Goal: Task Accomplishment & Management: Use online tool/utility

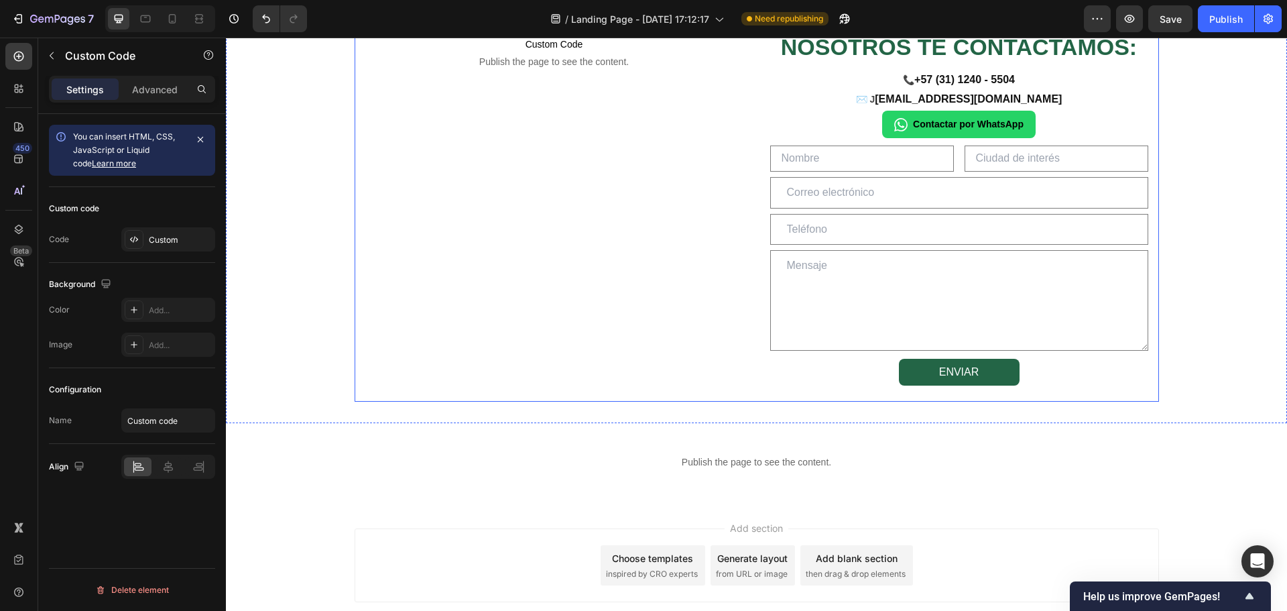
scroll to position [2213, 0]
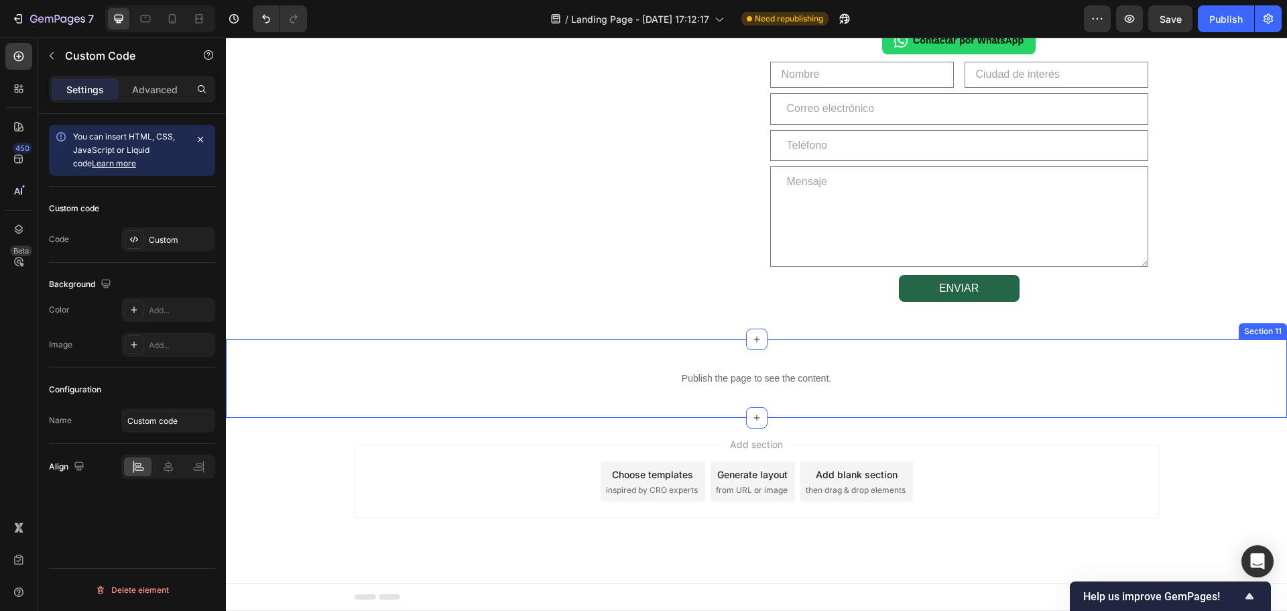
click at [672, 405] on div "Publish the page to see the content. Custom Code Section 11" at bounding box center [756, 378] width 1061 height 78
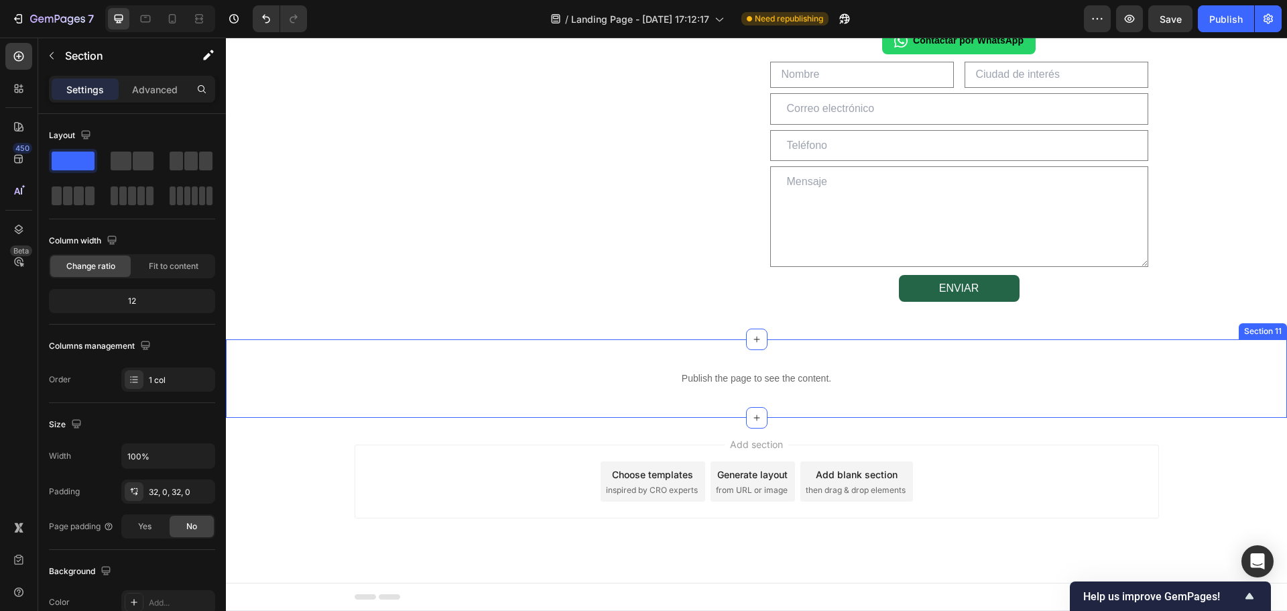
click at [672, 405] on div "Publish the page to see the content. Custom Code Section 11" at bounding box center [756, 378] width 1061 height 78
click at [672, 405] on div "Publish the page to see the content. Custom Code Section 11 Create Theme Sectio…" at bounding box center [756, 378] width 1061 height 78
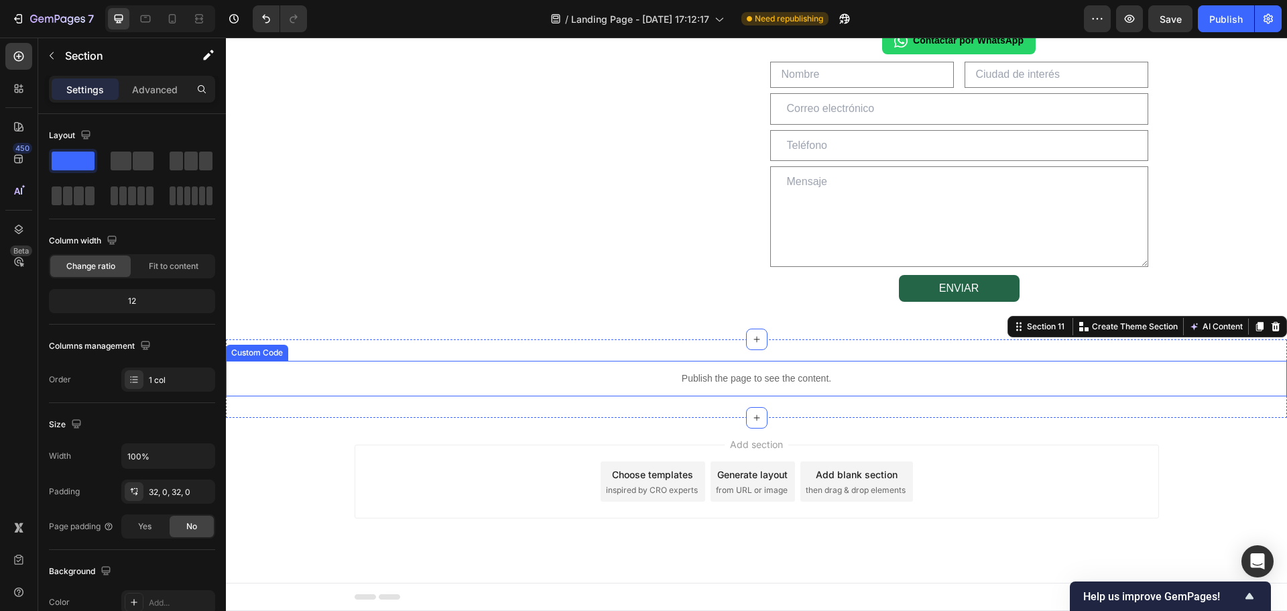
click at [700, 383] on p "Publish the page to see the content." at bounding box center [756, 378] width 1061 height 14
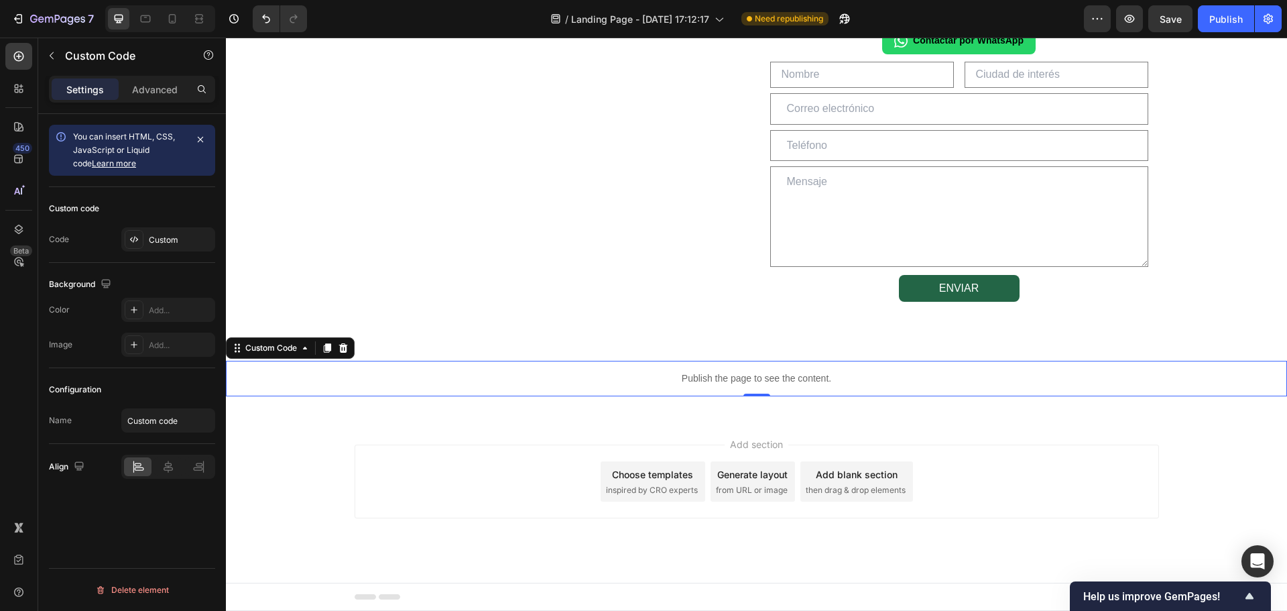
click at [700, 383] on p "Publish the page to see the content." at bounding box center [756, 378] width 1061 height 14
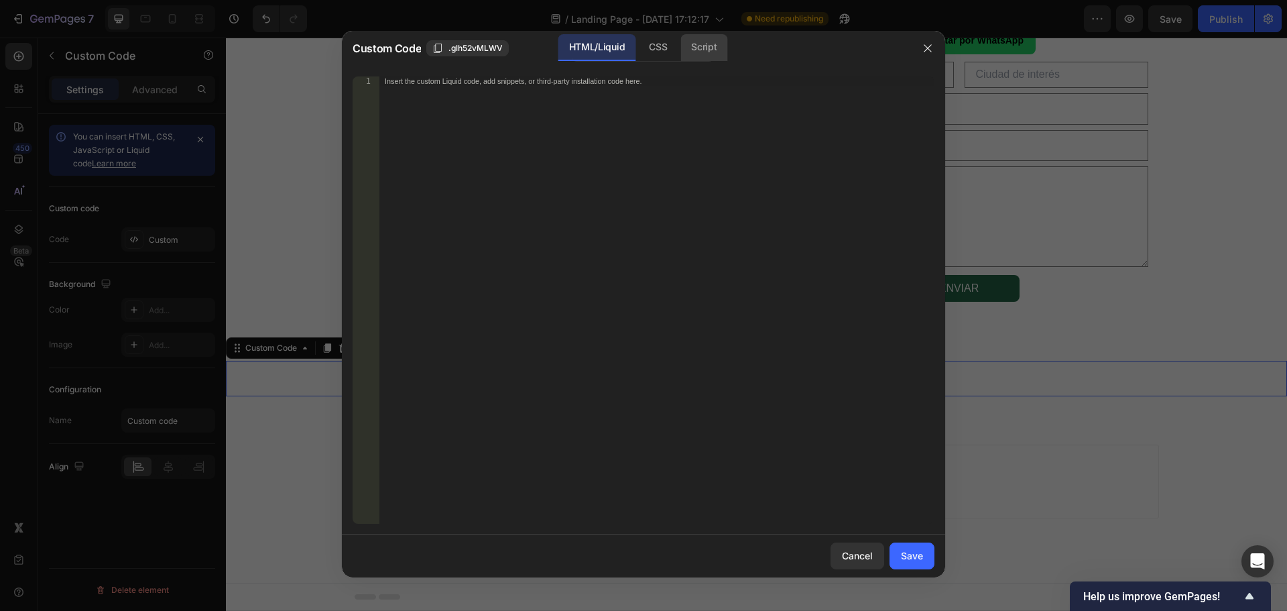
click at [702, 43] on div "Script" at bounding box center [703, 47] width 47 height 27
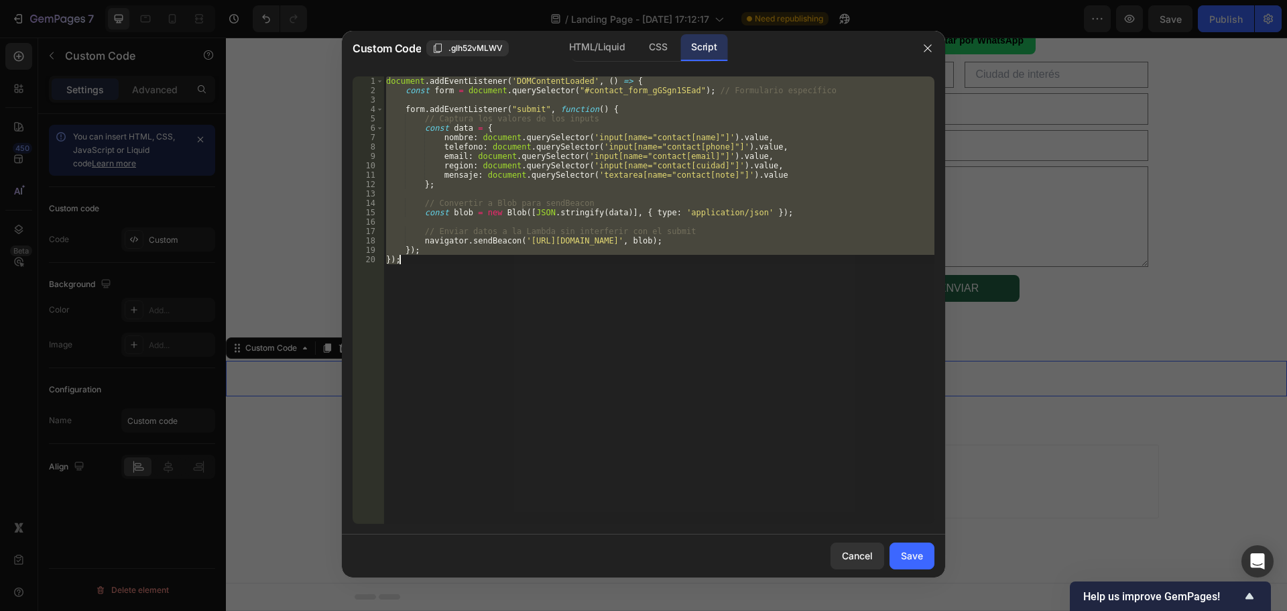
click at [515, 314] on div "document . addEventListener ( 'DOMContentLoaded' , ( ) => { const form = docume…" at bounding box center [658, 299] width 551 height 447
drag, startPoint x: 433, startPoint y: 252, endPoint x: 319, endPoint y: 31, distance: 248.2
click at [319, 31] on div "Custom Code .glh52vMLWV HTML/Liquid CSS Script }); 1 2 3 4 5 6 7 8 9 10 11 12 1…" at bounding box center [643, 305] width 1287 height 611
type textarea "document.addEventListener('DOMContentLoaded', () => { const form = document.que…"
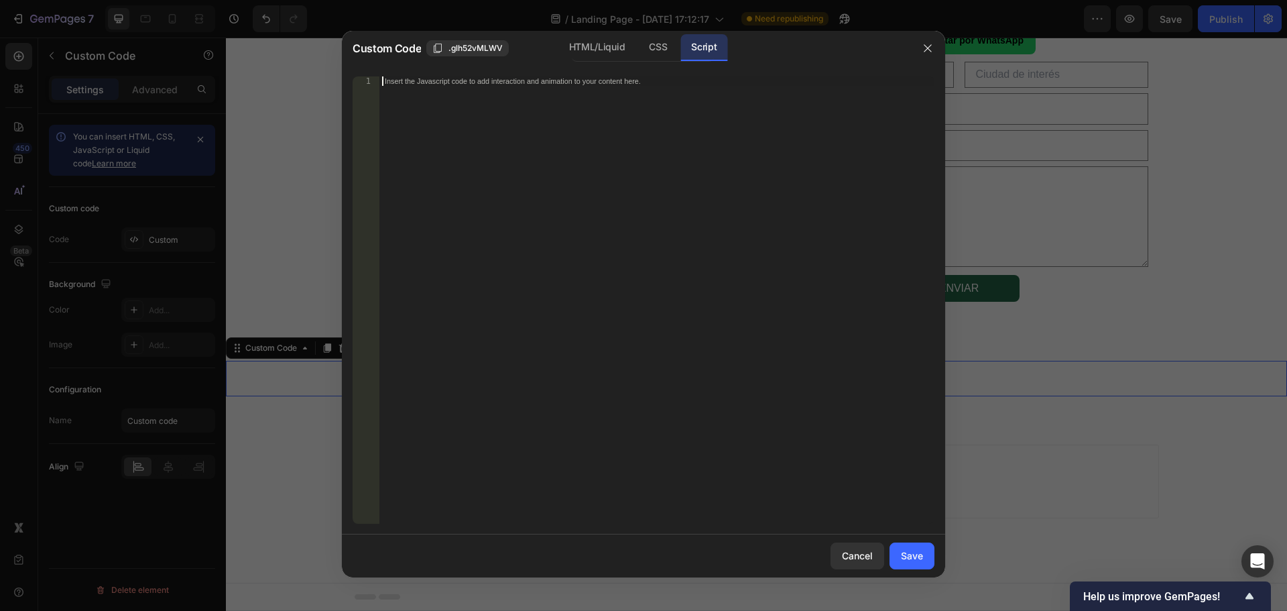
paste textarea "});"
type textarea "});"
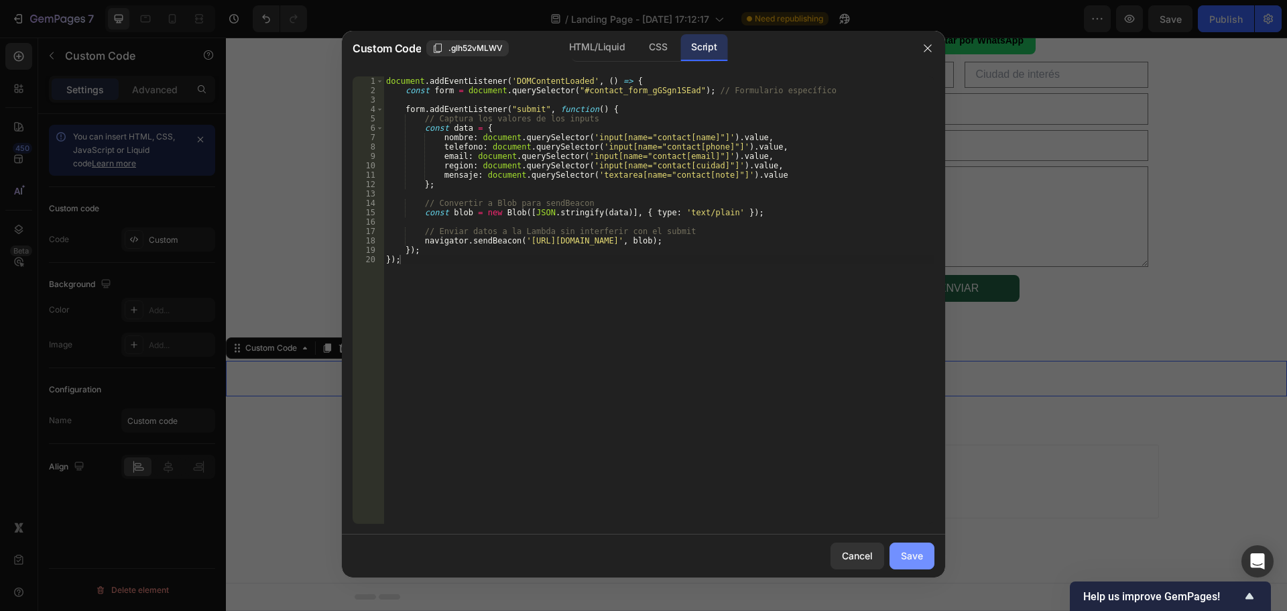
click at [921, 559] on div "Save" at bounding box center [912, 555] width 22 height 14
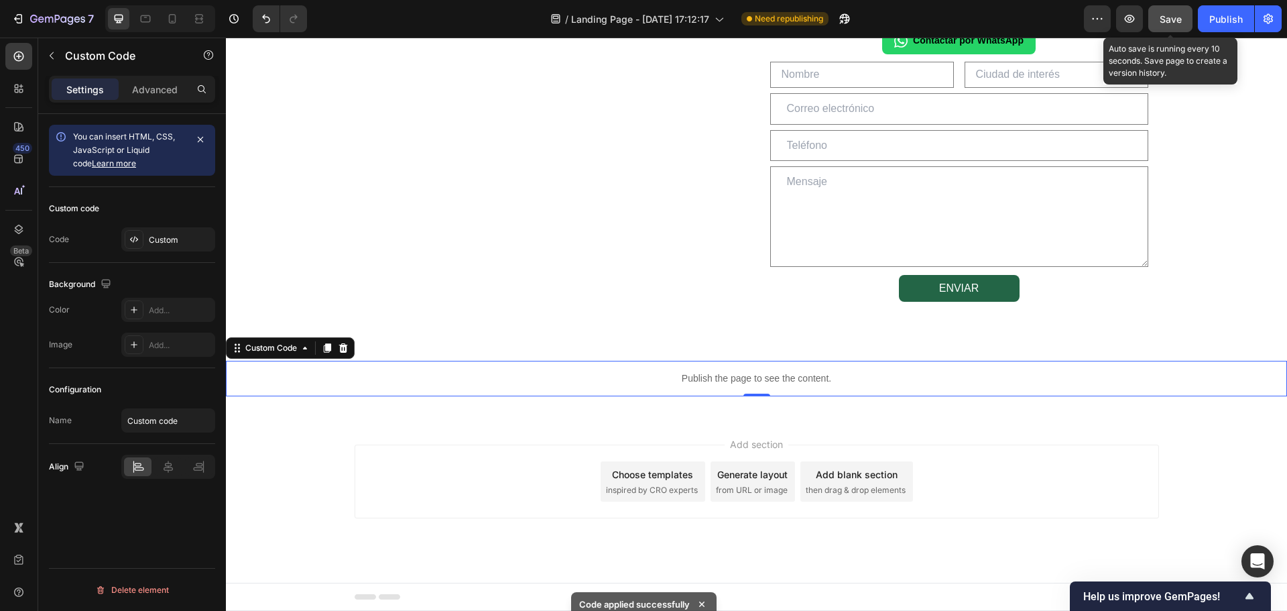
click at [1157, 29] on button "Save" at bounding box center [1170, 18] width 44 height 27
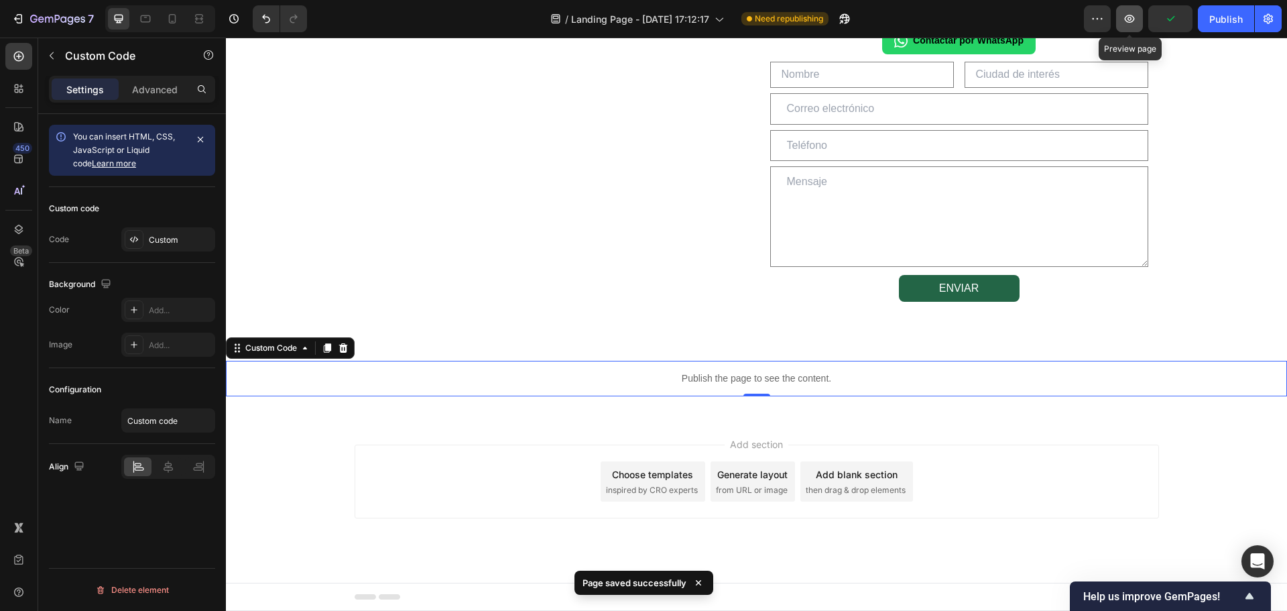
click at [1128, 20] on icon "button" at bounding box center [1129, 18] width 13 height 13
click at [1127, 19] on icon "button" at bounding box center [1129, 18] width 13 height 13
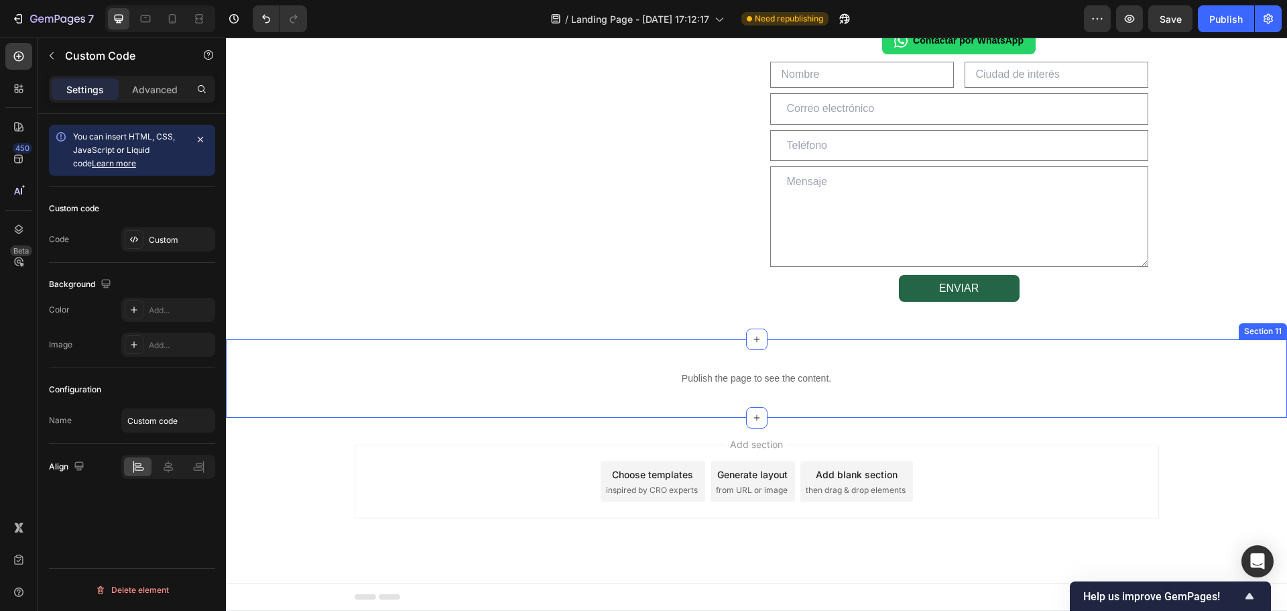
click at [604, 413] on div "Publish the page to see the content. Custom Code Section 11" at bounding box center [756, 378] width 1061 height 78
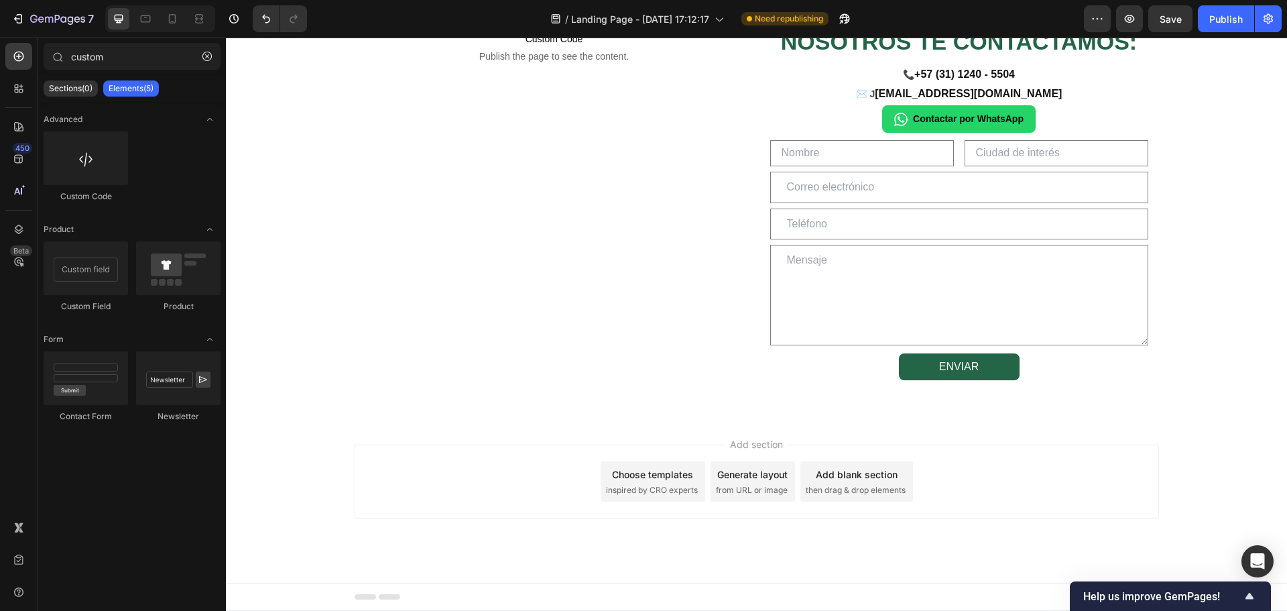
scroll to position [2134, 0]
click at [1160, 26] on button "Save" at bounding box center [1170, 18] width 44 height 27
click at [1132, 18] on icon "button" at bounding box center [1129, 18] width 13 height 13
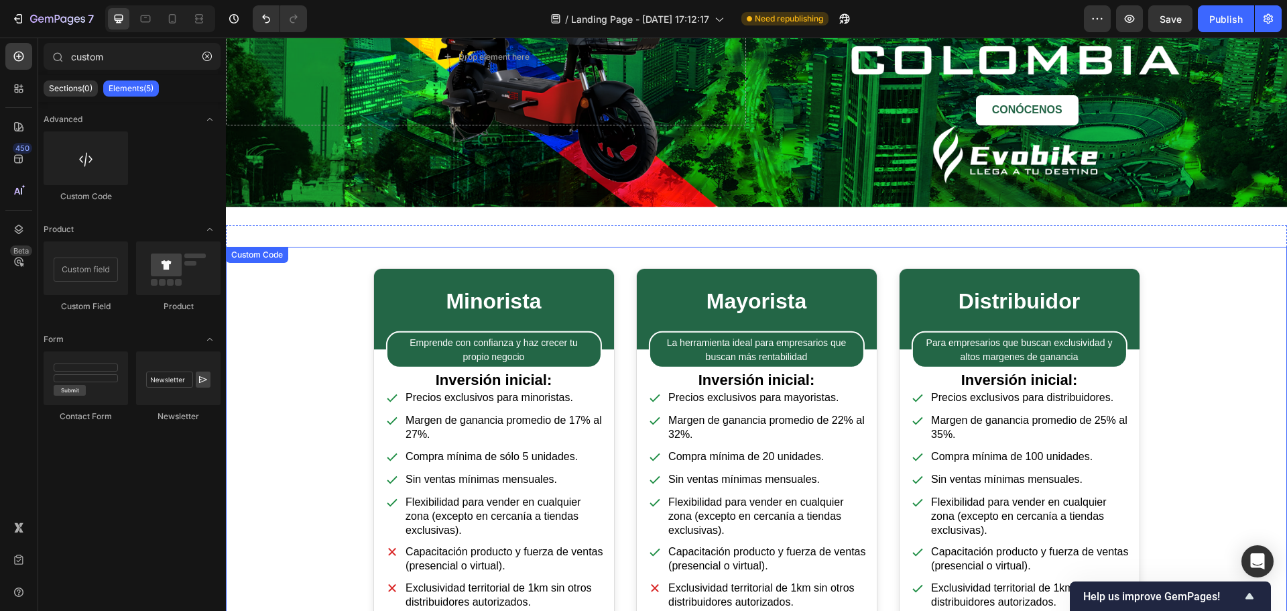
scroll to position [0, 0]
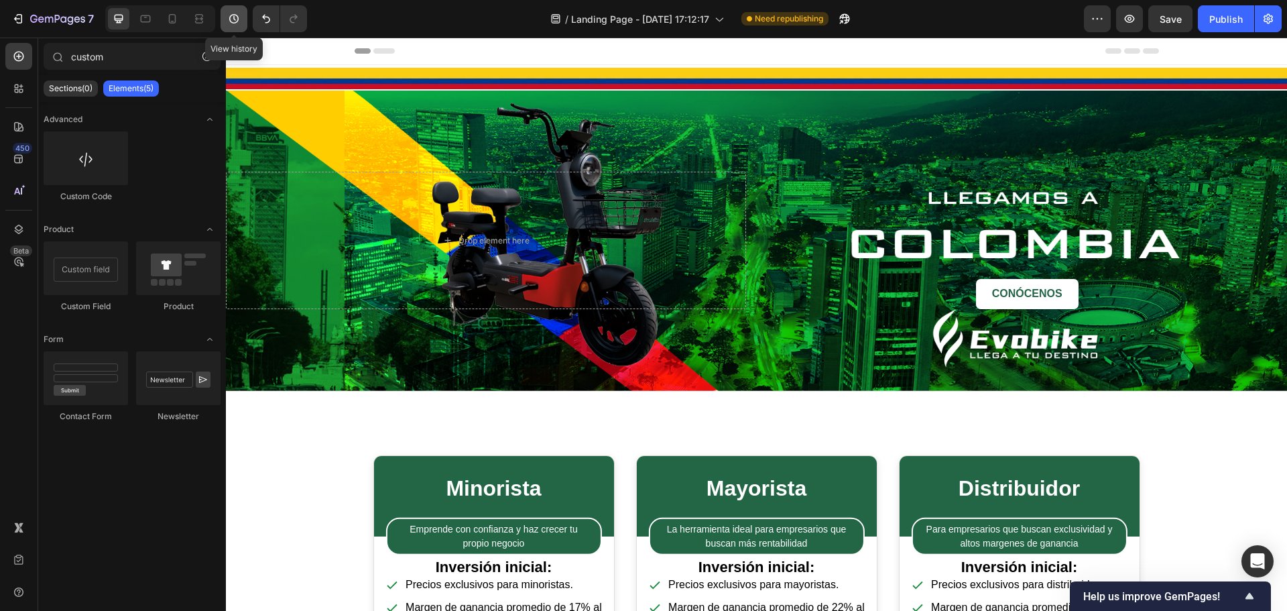
click at [235, 21] on icon "button" at bounding box center [233, 18] width 13 height 13
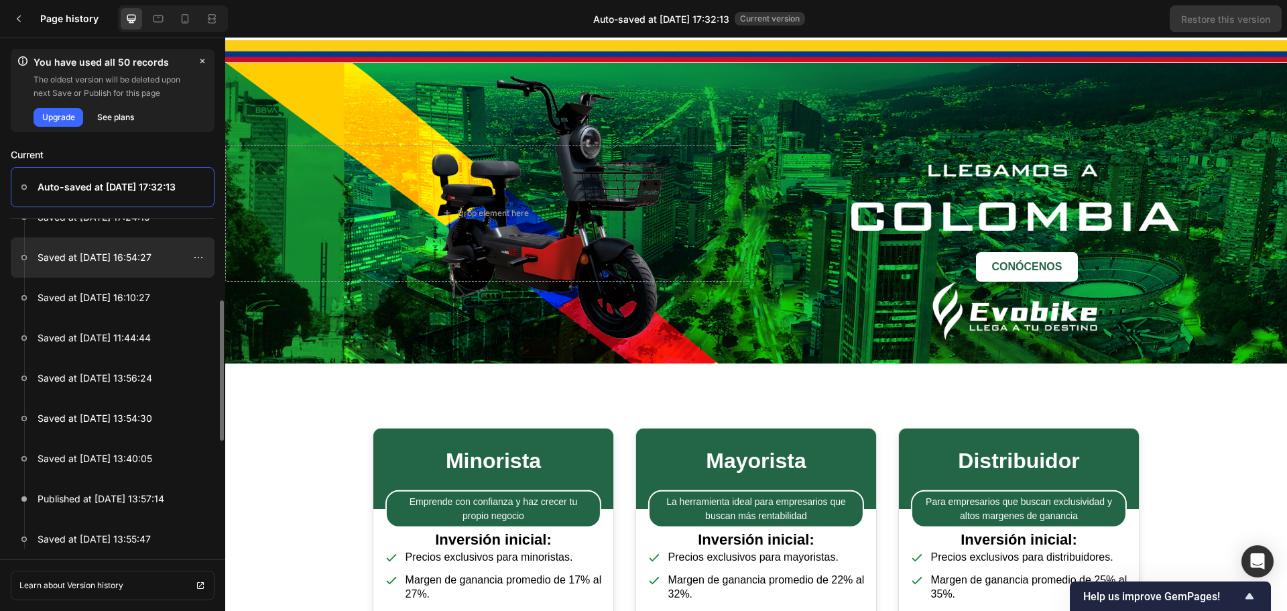
scroll to position [134, 0]
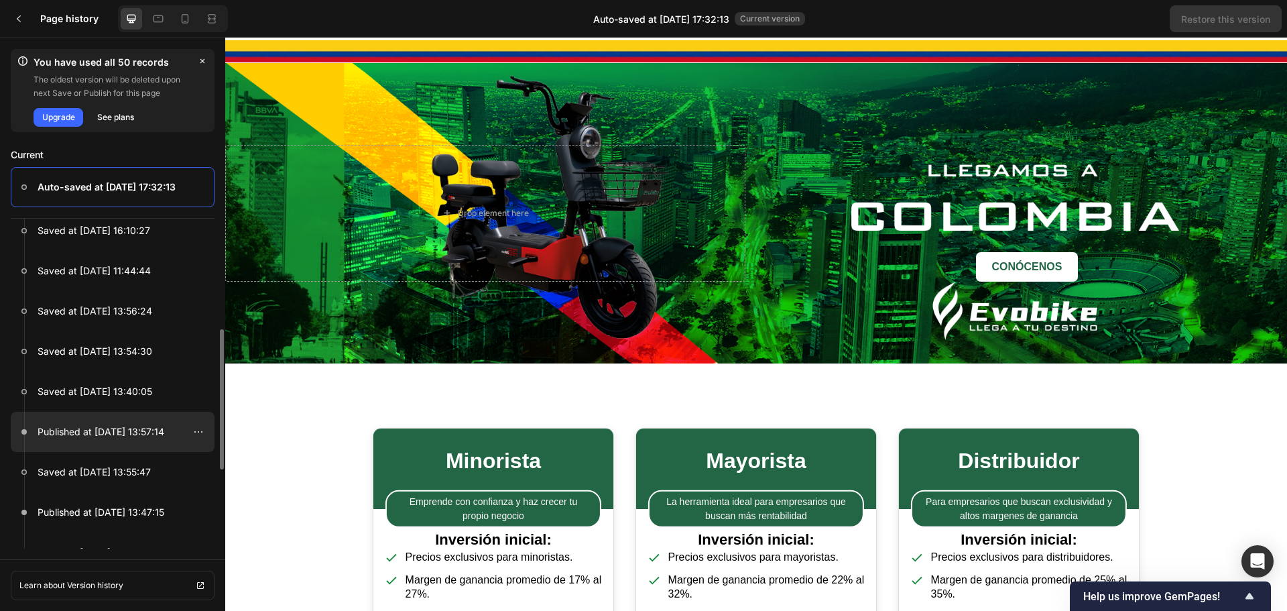
click at [121, 433] on p "Published at Sep 12, 13:57:14" at bounding box center [101, 432] width 127 height 16
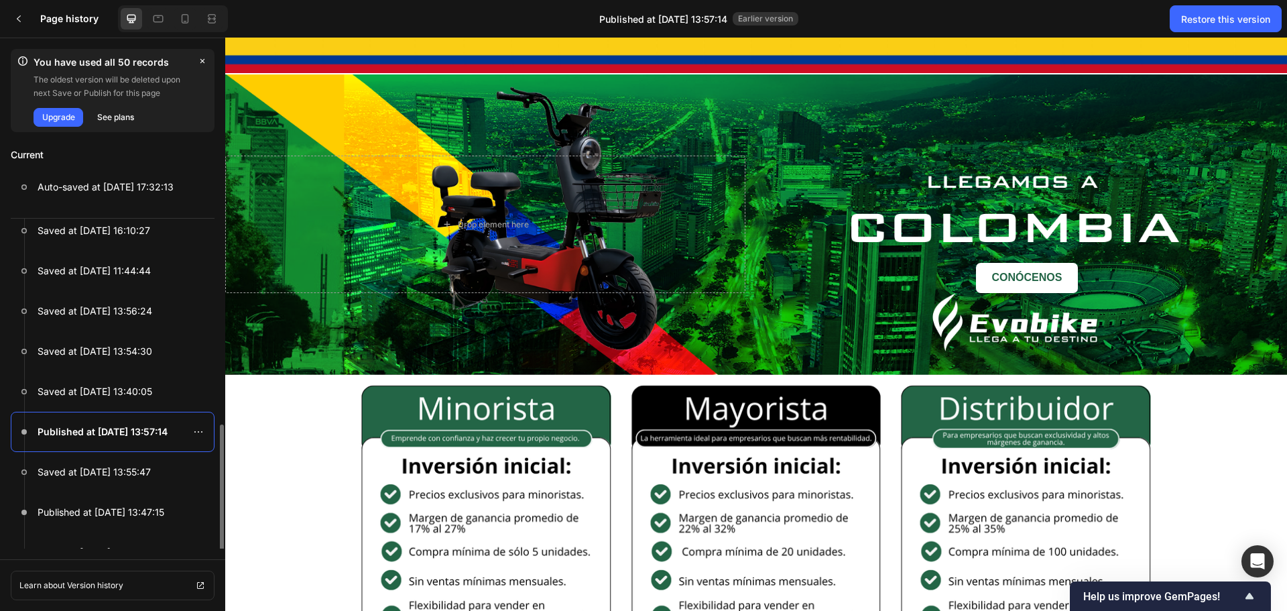
scroll to position [201, 0]
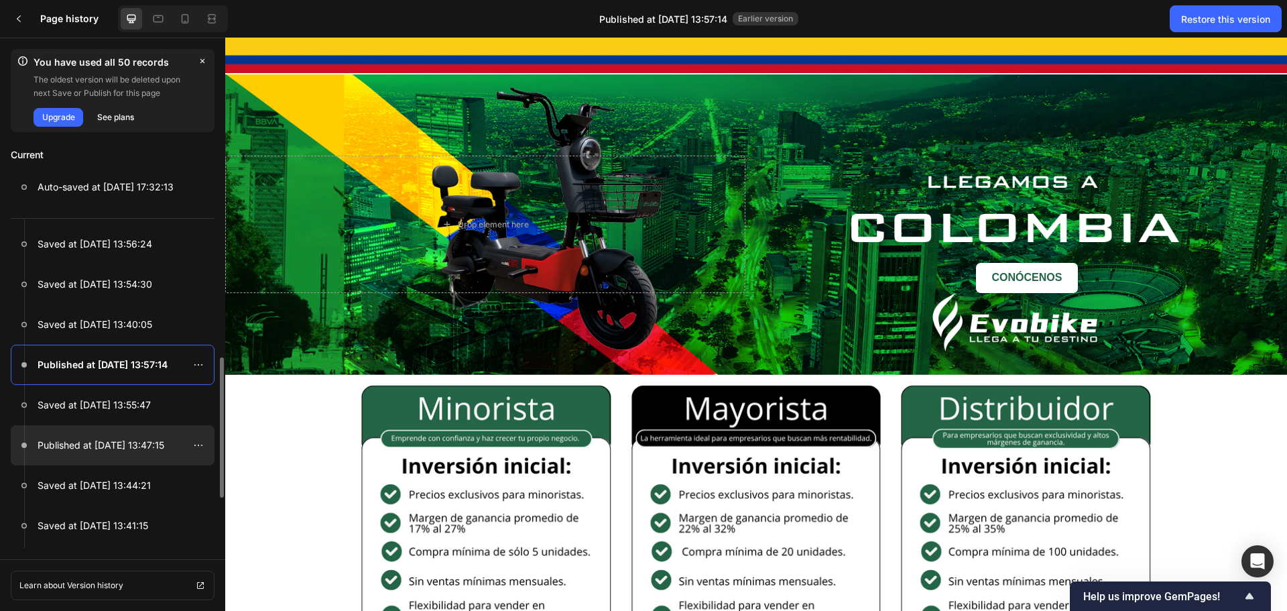
click at [106, 454] on div at bounding box center [113, 445] width 204 height 40
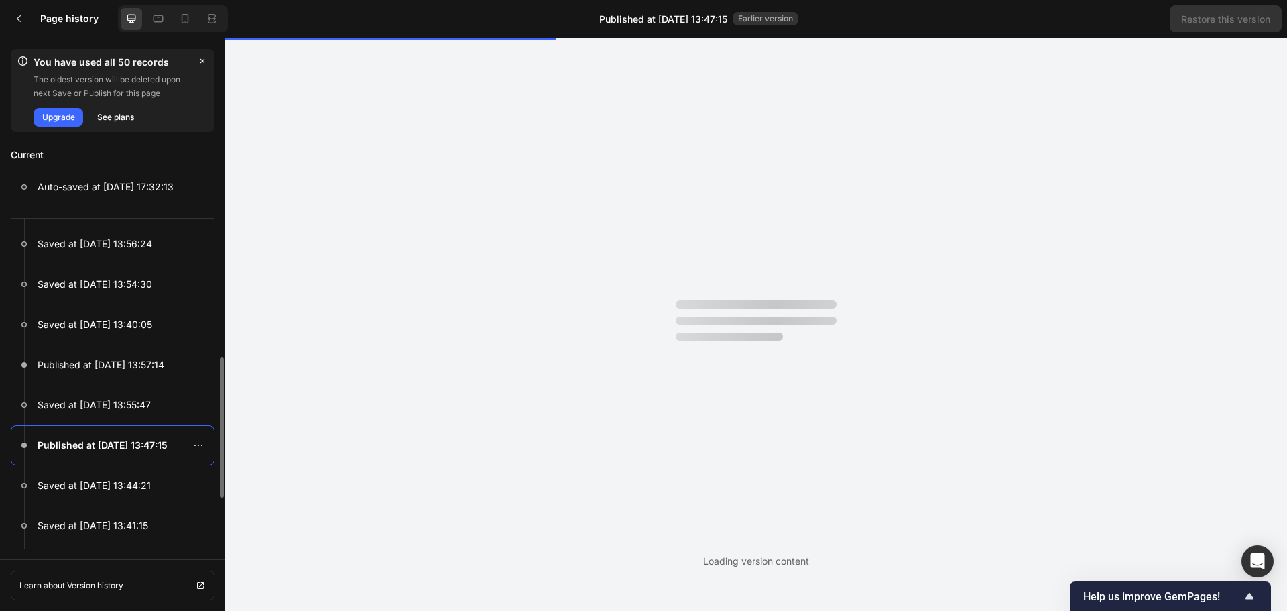
scroll to position [0, 0]
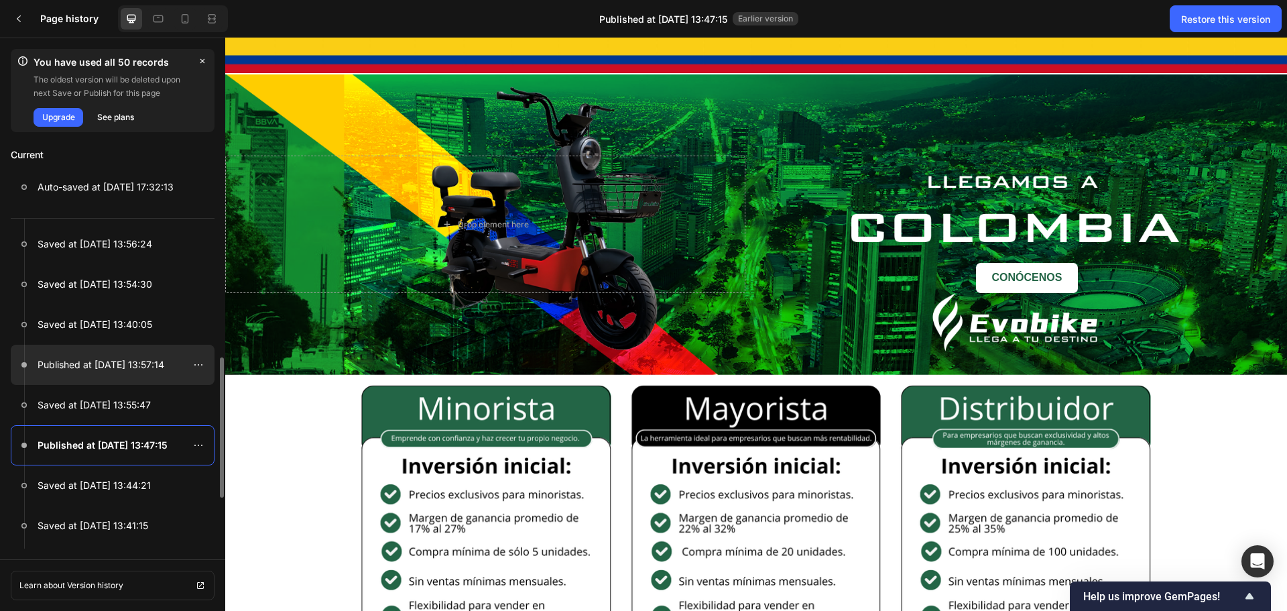
click at [114, 369] on p "Published at Sep 12, 13:57:14" at bounding box center [101, 365] width 127 height 16
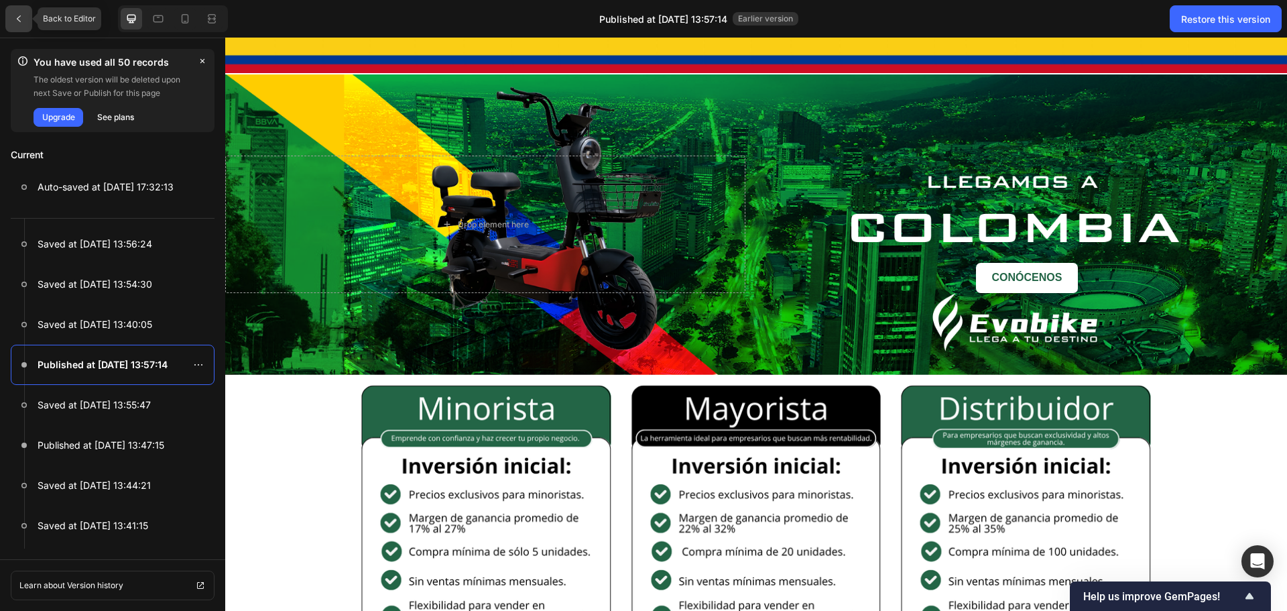
click at [17, 19] on icon at bounding box center [19, 18] width 4 height 7
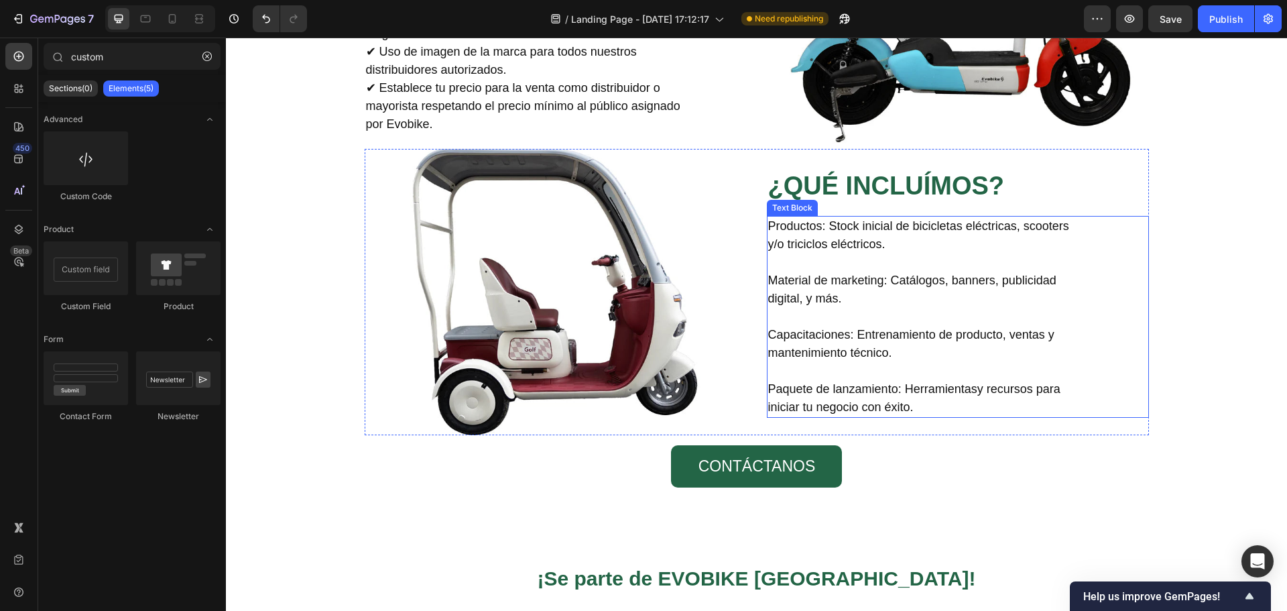
scroll to position [1139, 0]
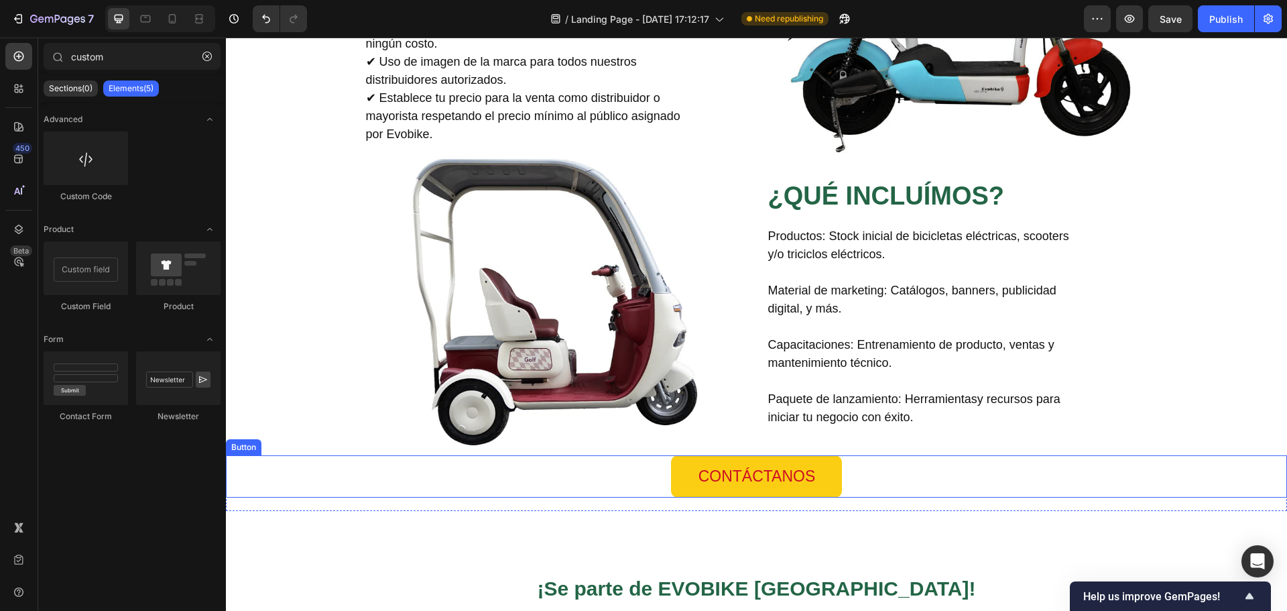
click at [824, 481] on link "CONTÁCTANOS" at bounding box center [757, 476] width 172 height 42
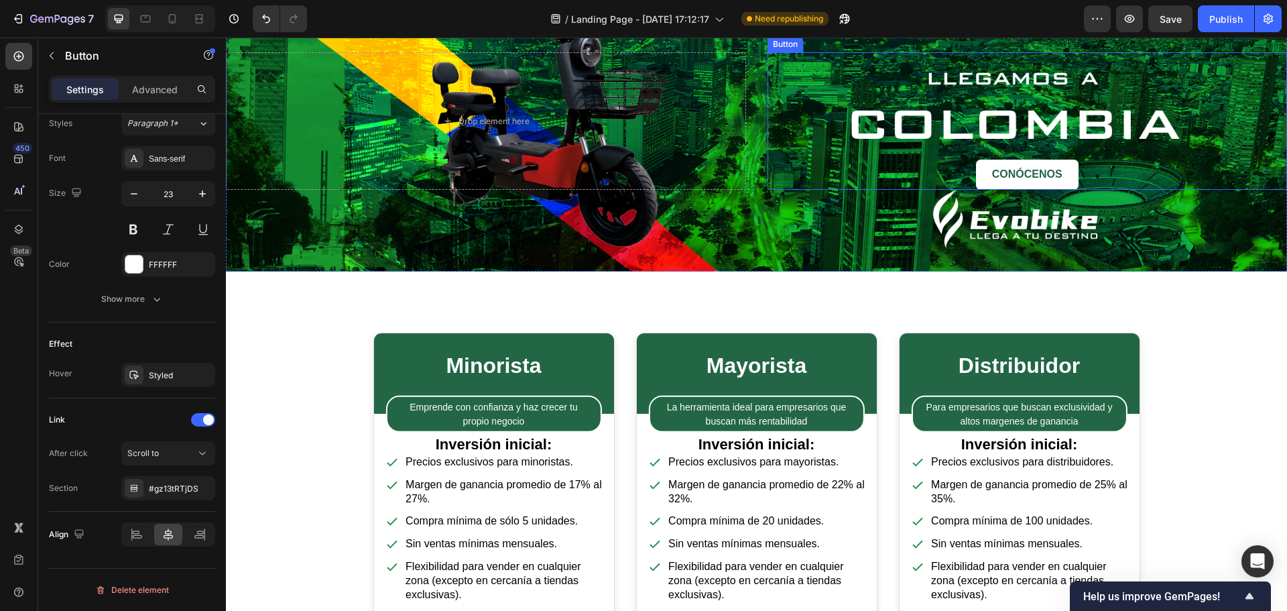
scroll to position [0, 0]
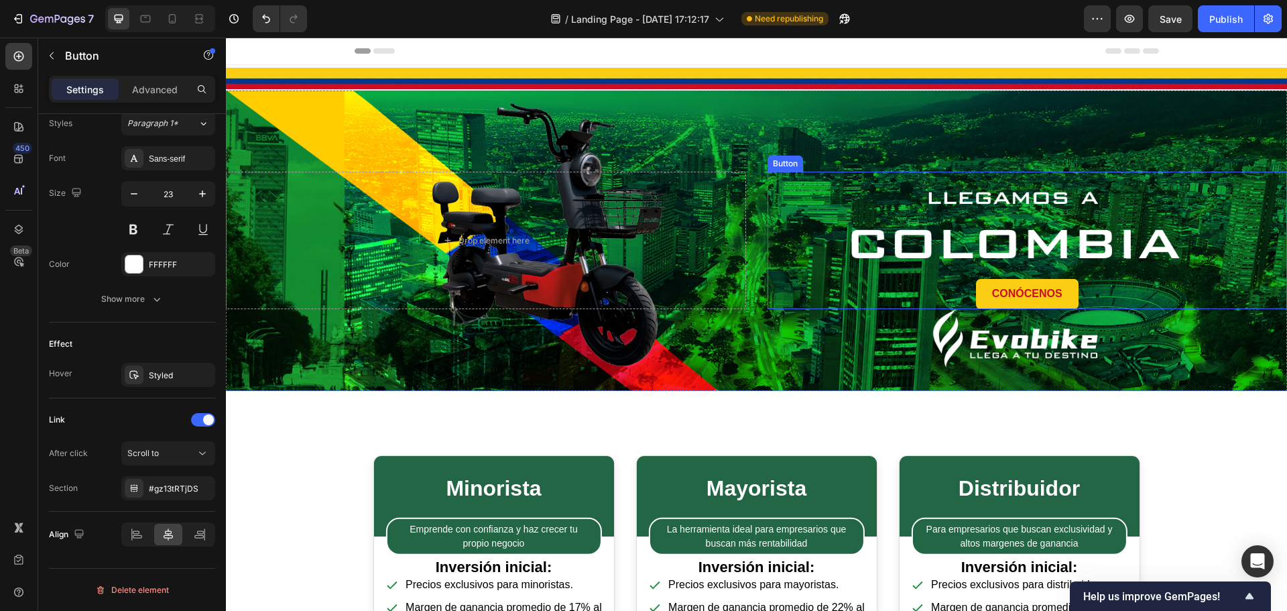
click at [1057, 294] on link "CONÓCENOS" at bounding box center [1027, 294] width 103 height 30
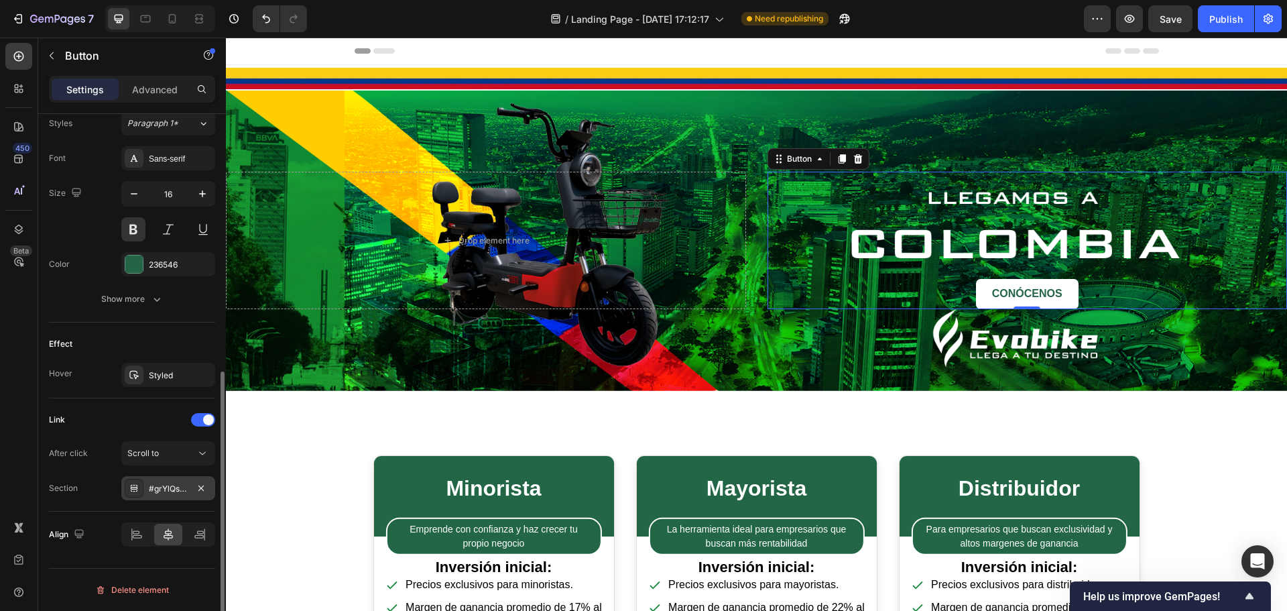
click at [168, 487] on div "#grYlQsJiS6" at bounding box center [168, 489] width 39 height 12
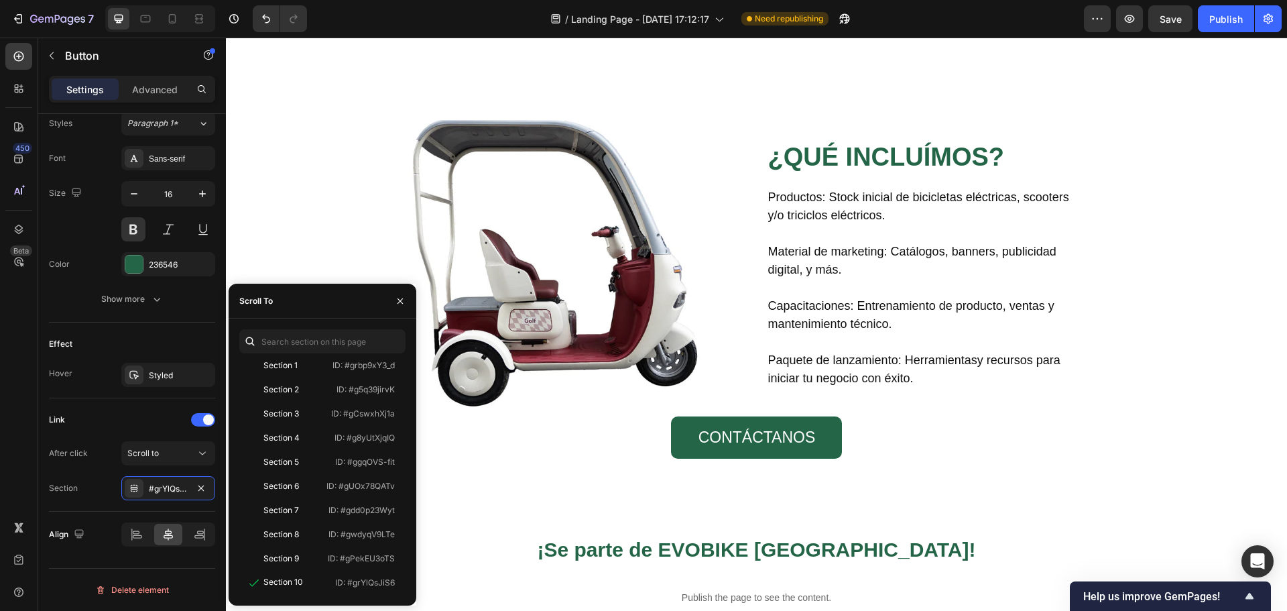
scroll to position [1407, 0]
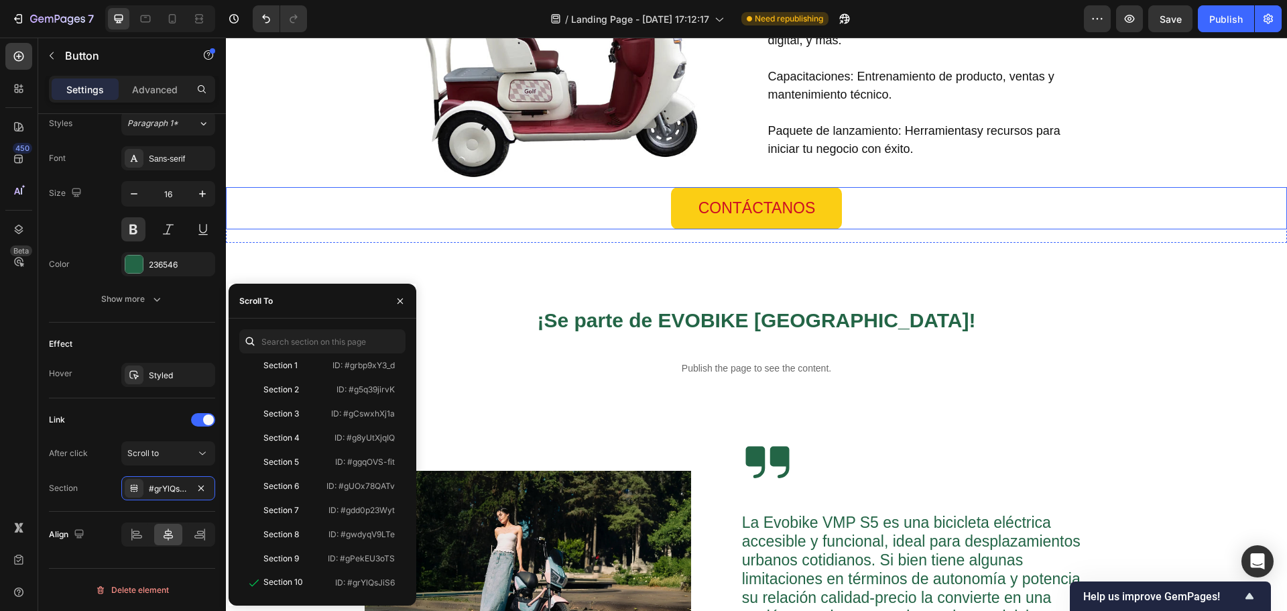
click at [815, 206] on link "CONTÁCTANOS" at bounding box center [757, 208] width 172 height 42
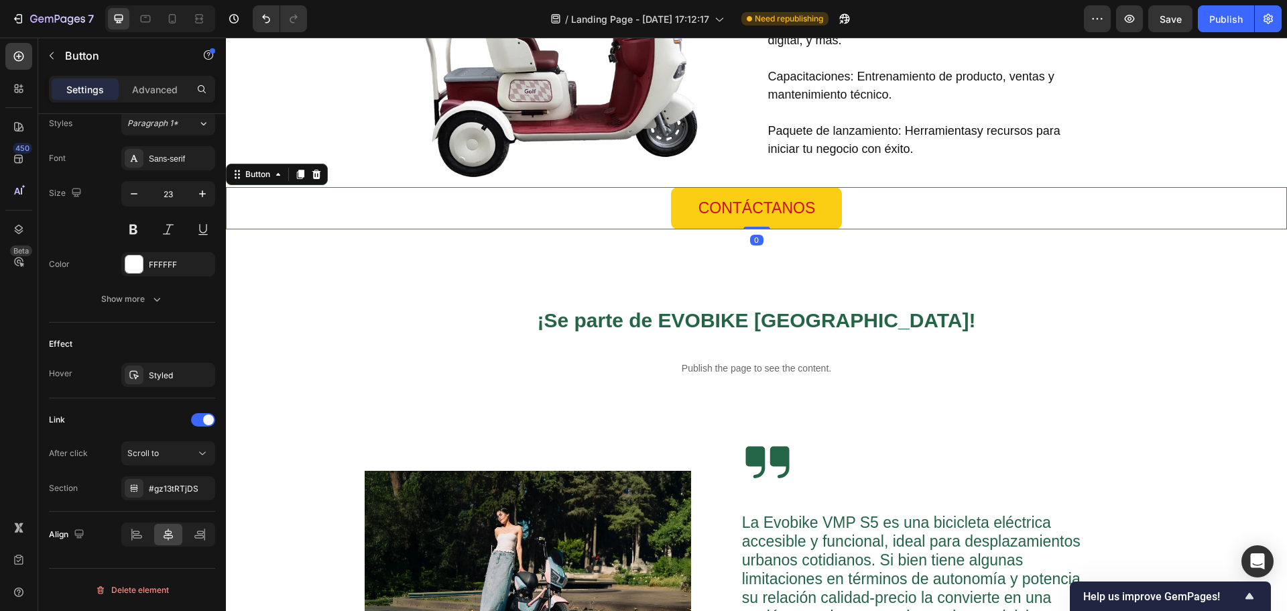
click at [813, 206] on link "CONTÁCTANOS" at bounding box center [757, 208] width 172 height 42
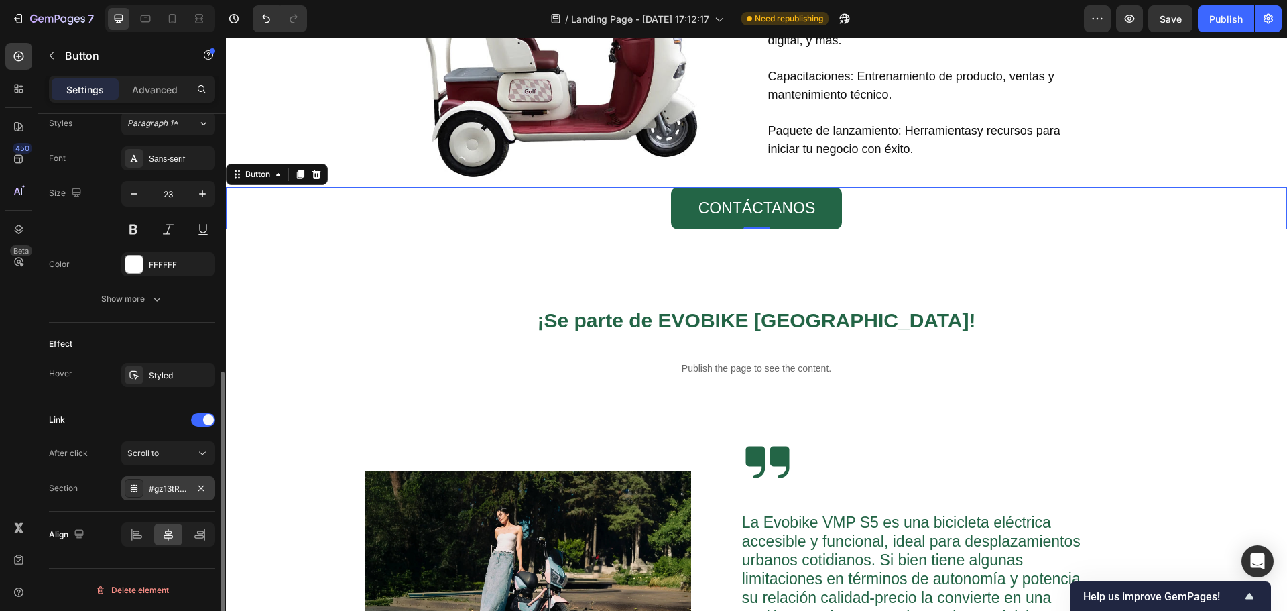
click at [161, 485] on div "#gz13tRTjDS" at bounding box center [168, 489] width 39 height 12
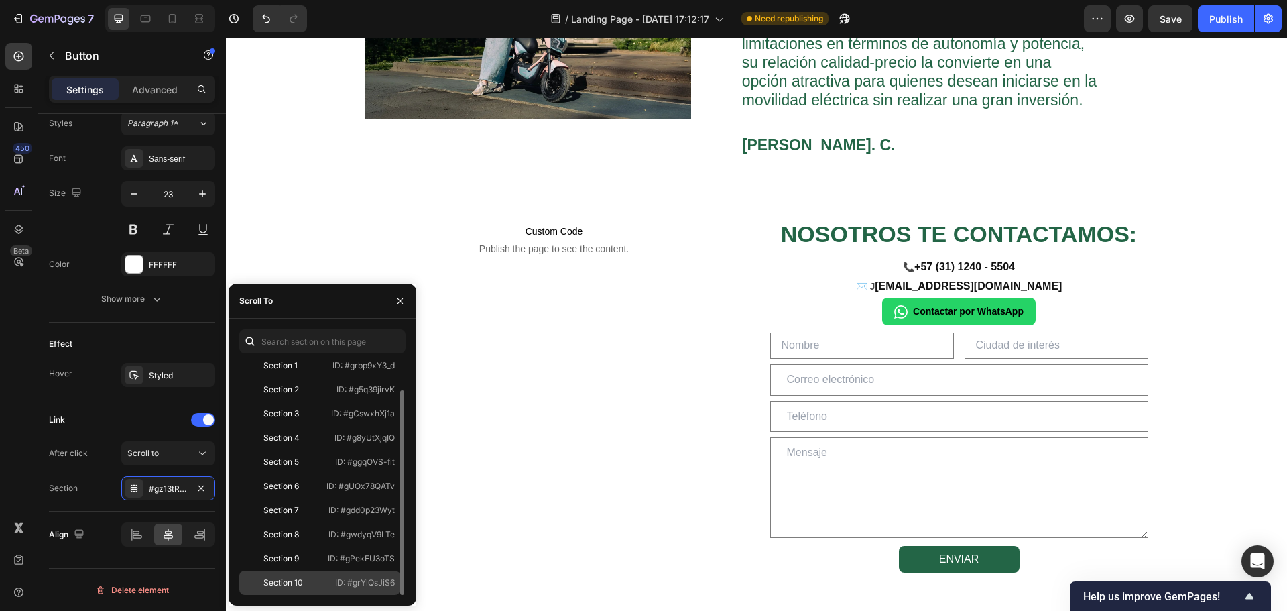
scroll to position [1943, 0]
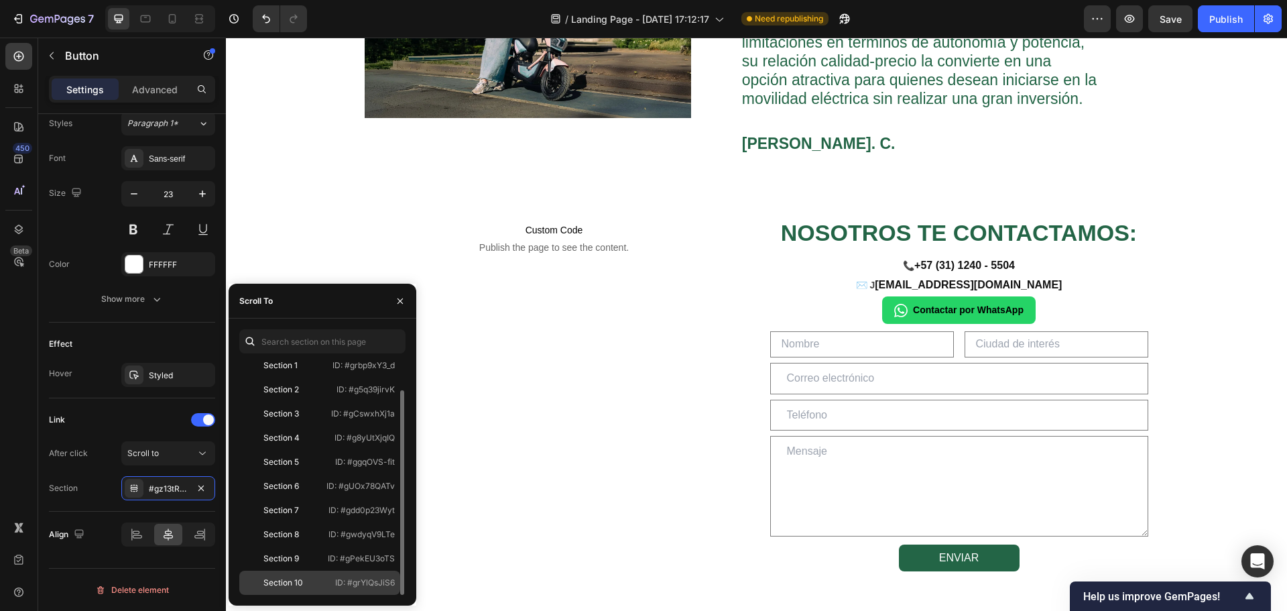
click at [369, 578] on p "ID: #grYlQsJiS6" at bounding box center [365, 582] width 60 height 12
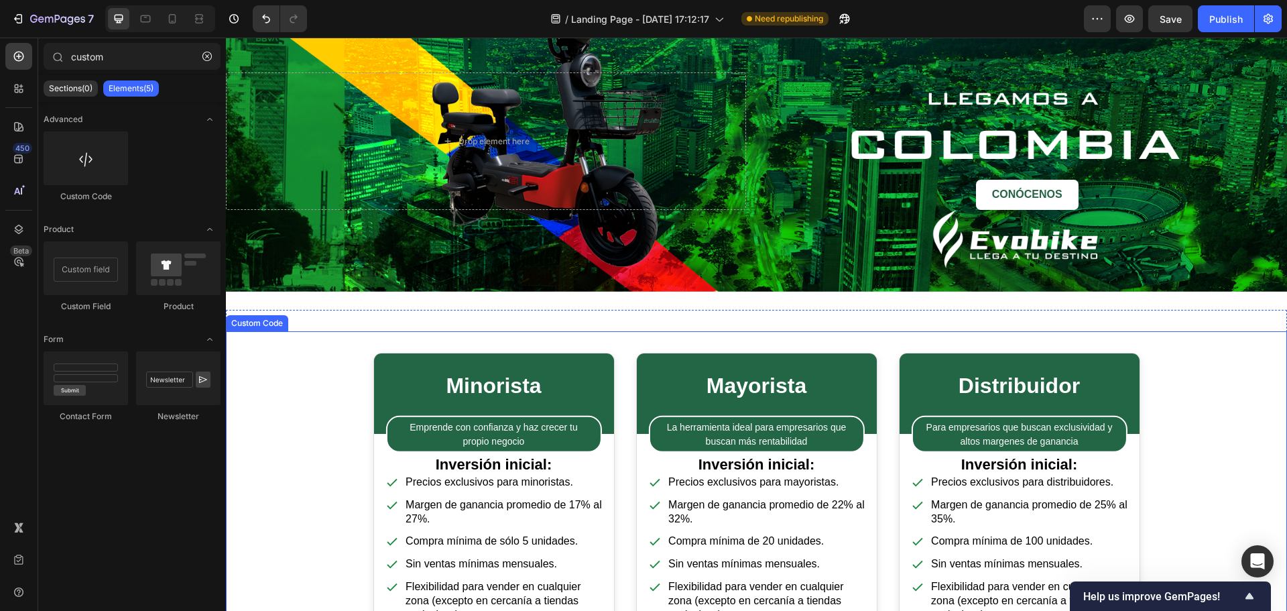
scroll to position [0, 0]
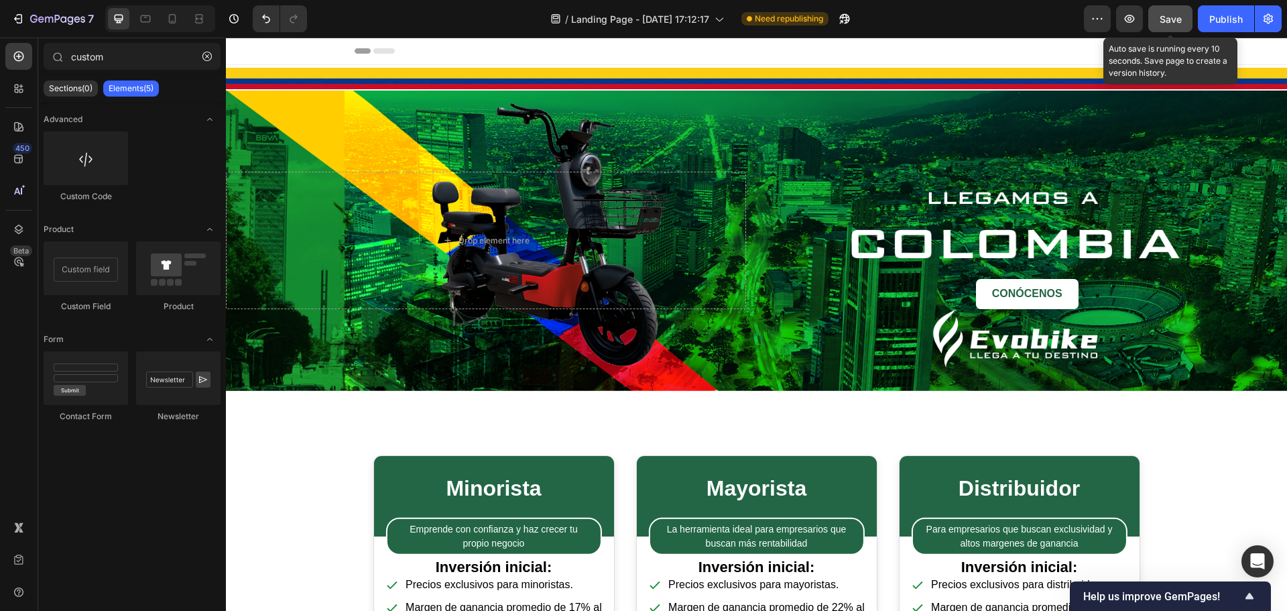
click at [1155, 23] on button "Save" at bounding box center [1170, 18] width 44 height 27
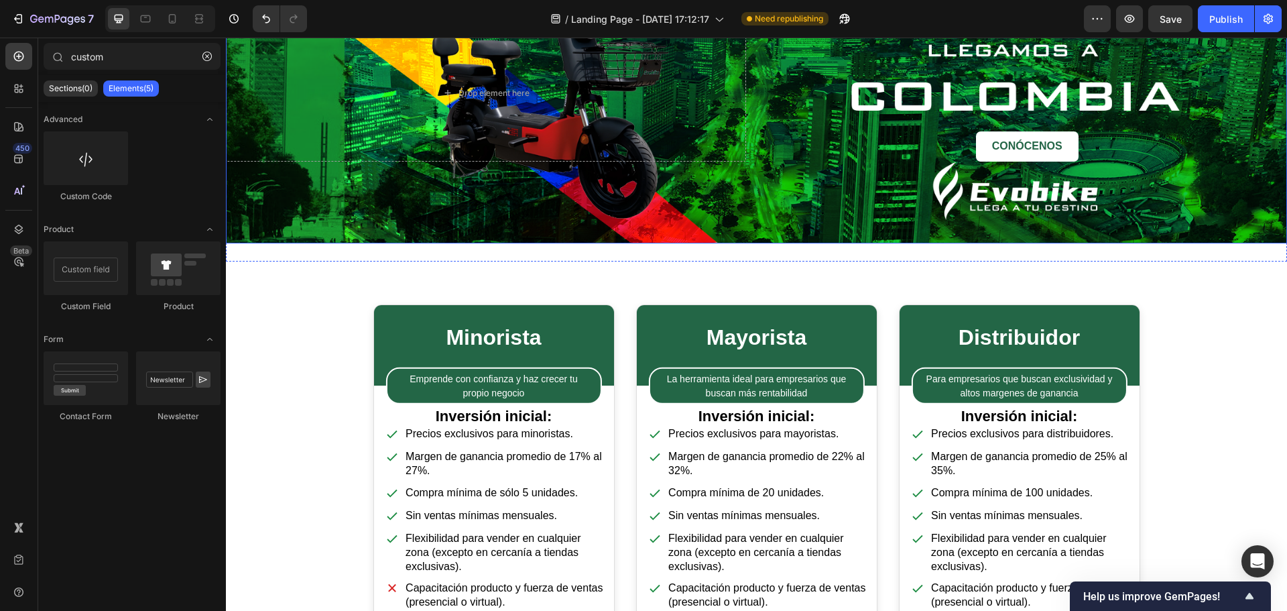
scroll to position [134, 0]
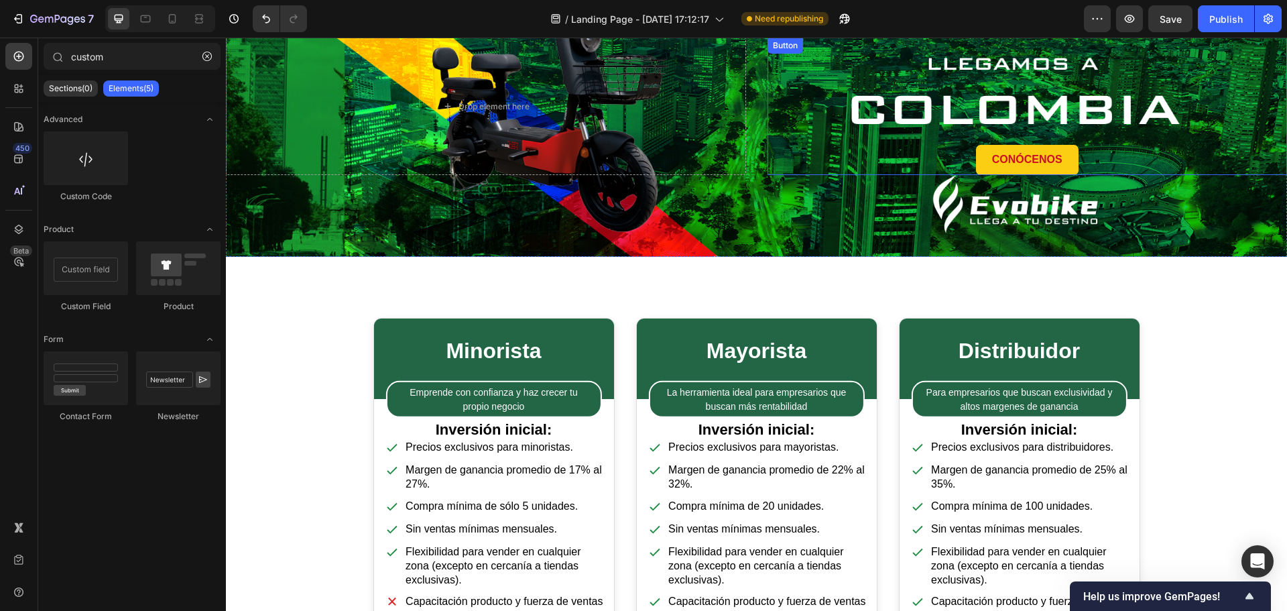
click at [977, 164] on link "CONÓCENOS" at bounding box center [1027, 160] width 103 height 30
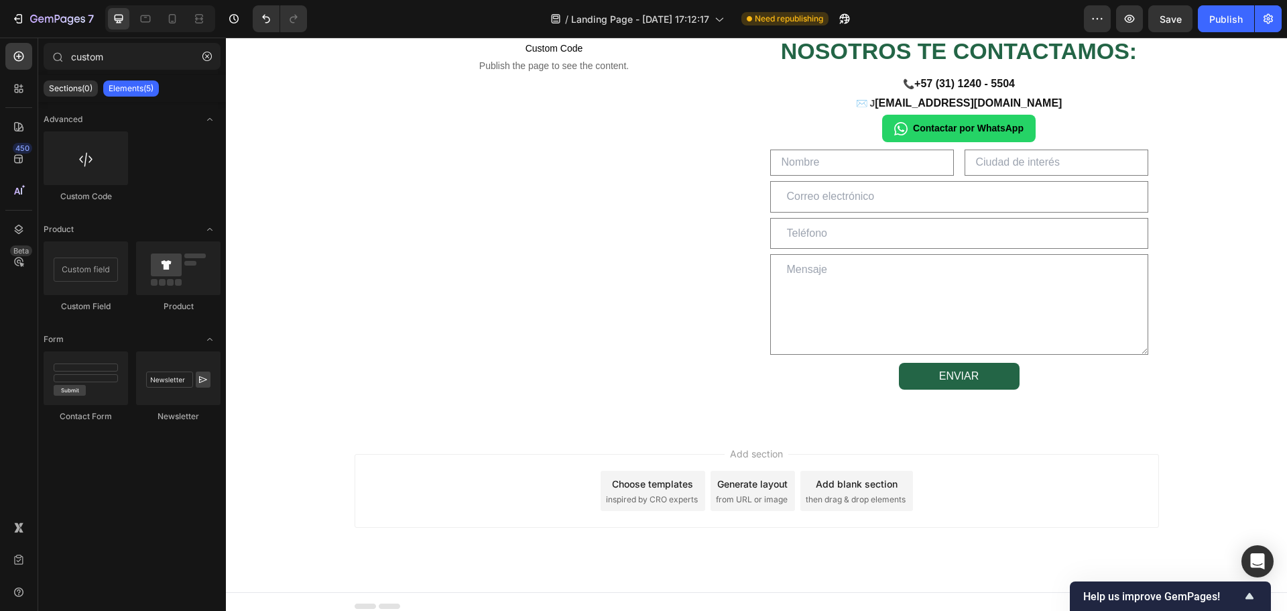
scroll to position [2134, 0]
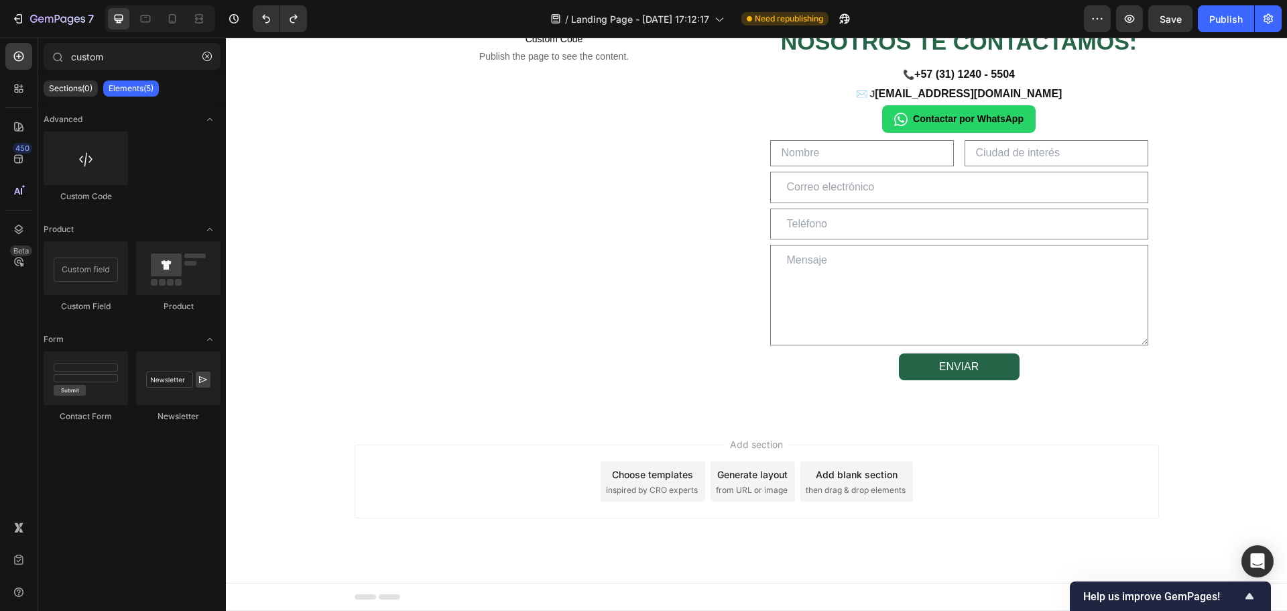
click at [1185, 422] on div "Add section Choose templates inspired by CRO experts Generate layout from URL o…" at bounding box center [756, 500] width 1061 height 165
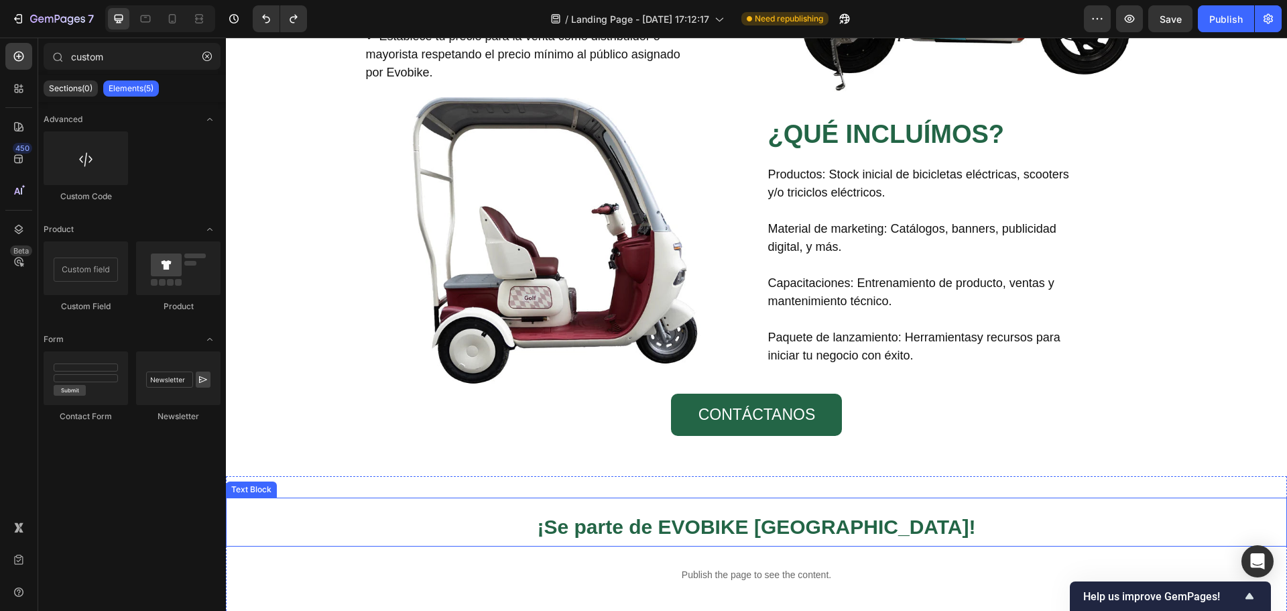
scroll to position [1129, 0]
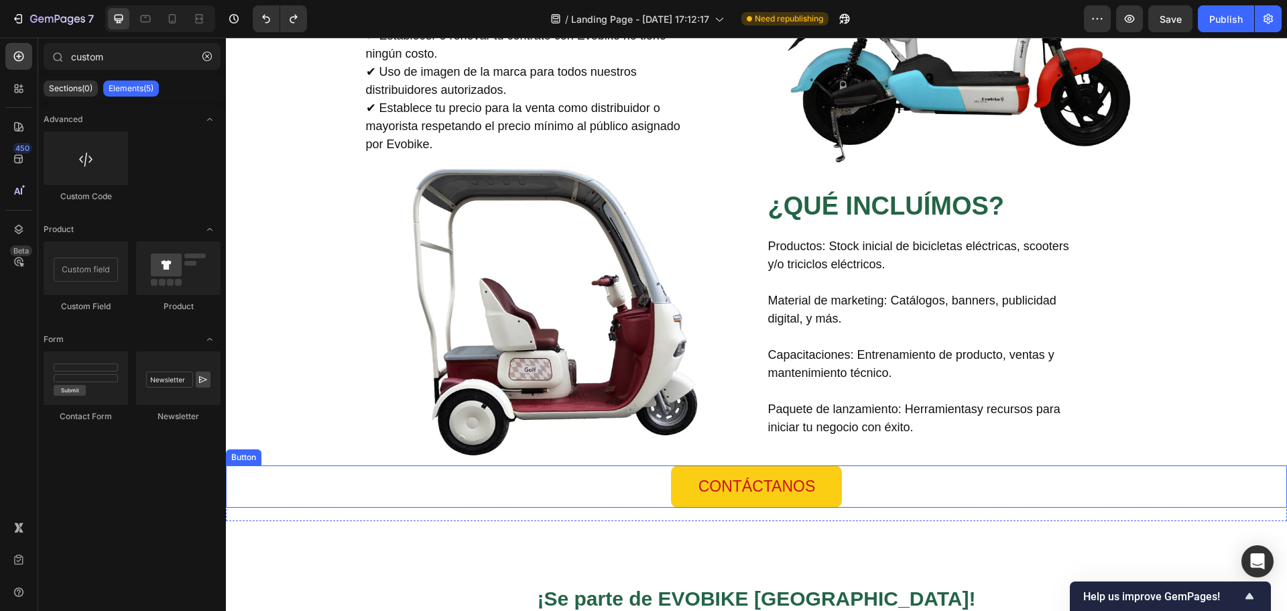
click at [679, 481] on link "CONTÁCTANOS" at bounding box center [757, 486] width 172 height 42
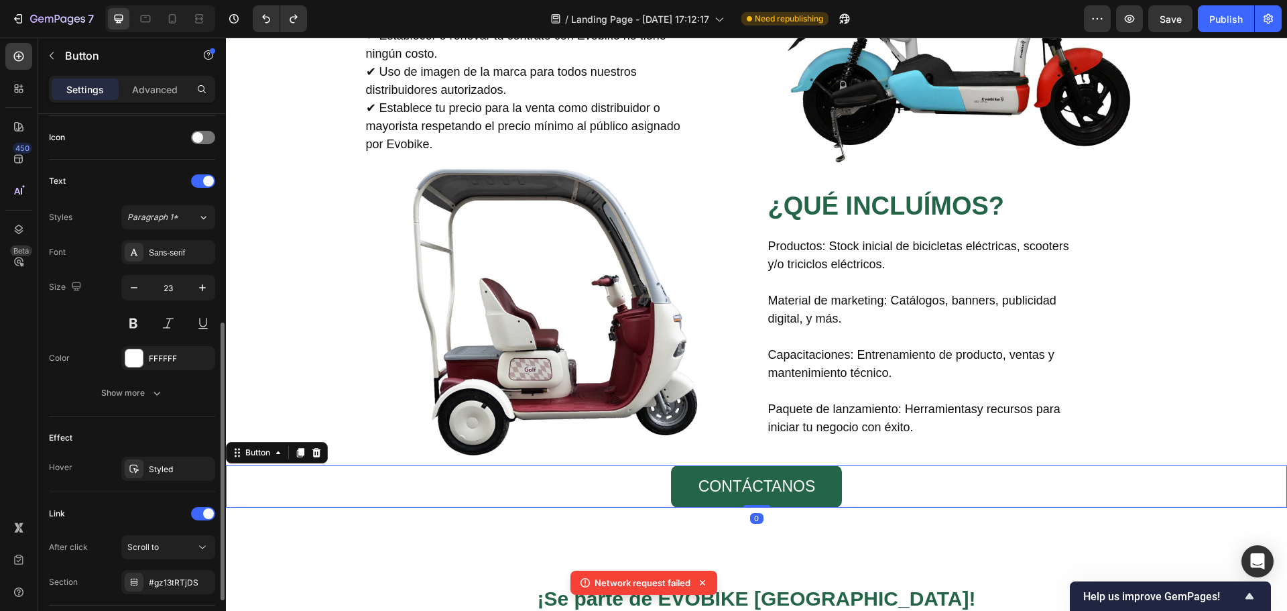
scroll to position [496, 0]
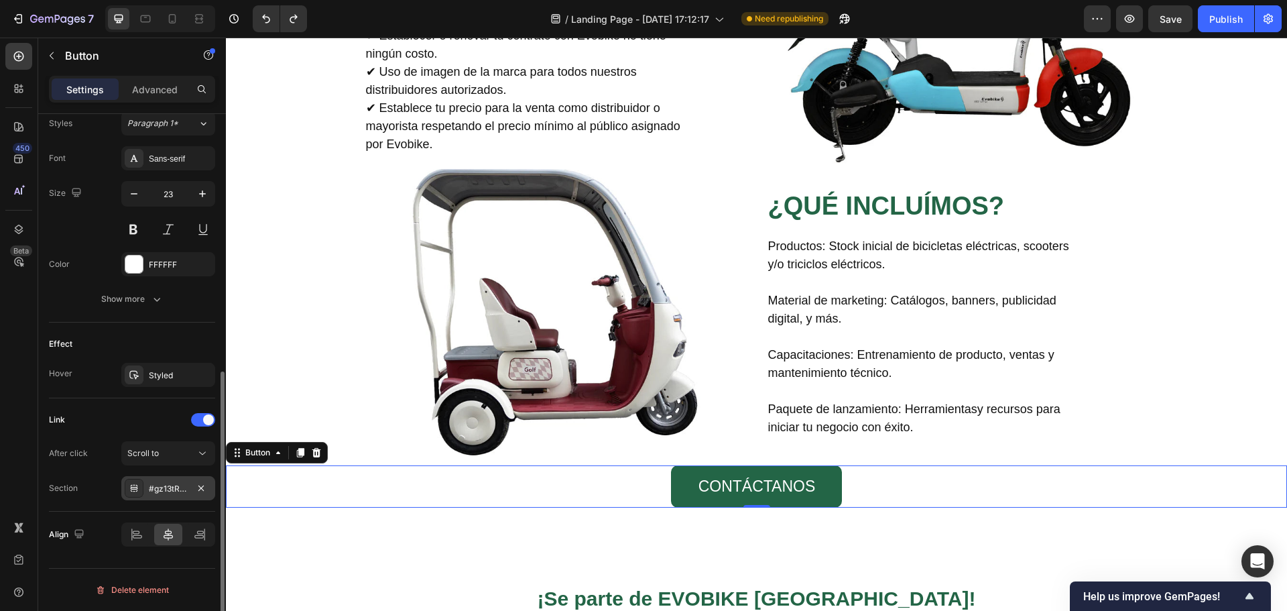
click at [179, 491] on div "#gz13tRTjDS" at bounding box center [168, 489] width 39 height 12
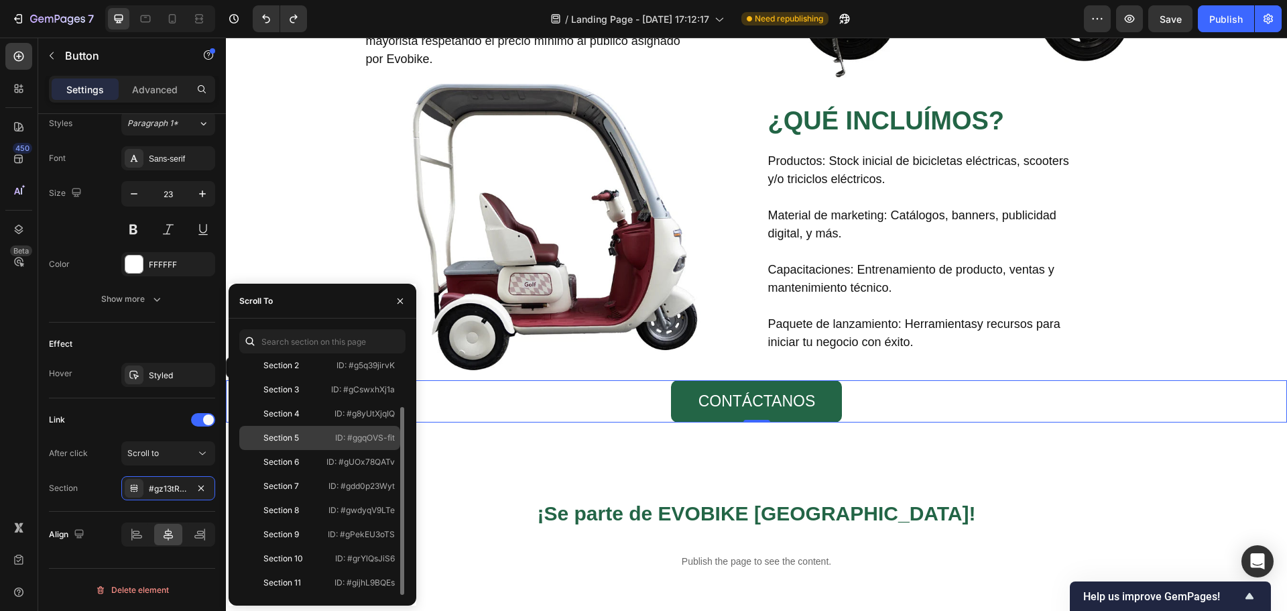
scroll to position [1464, 0]
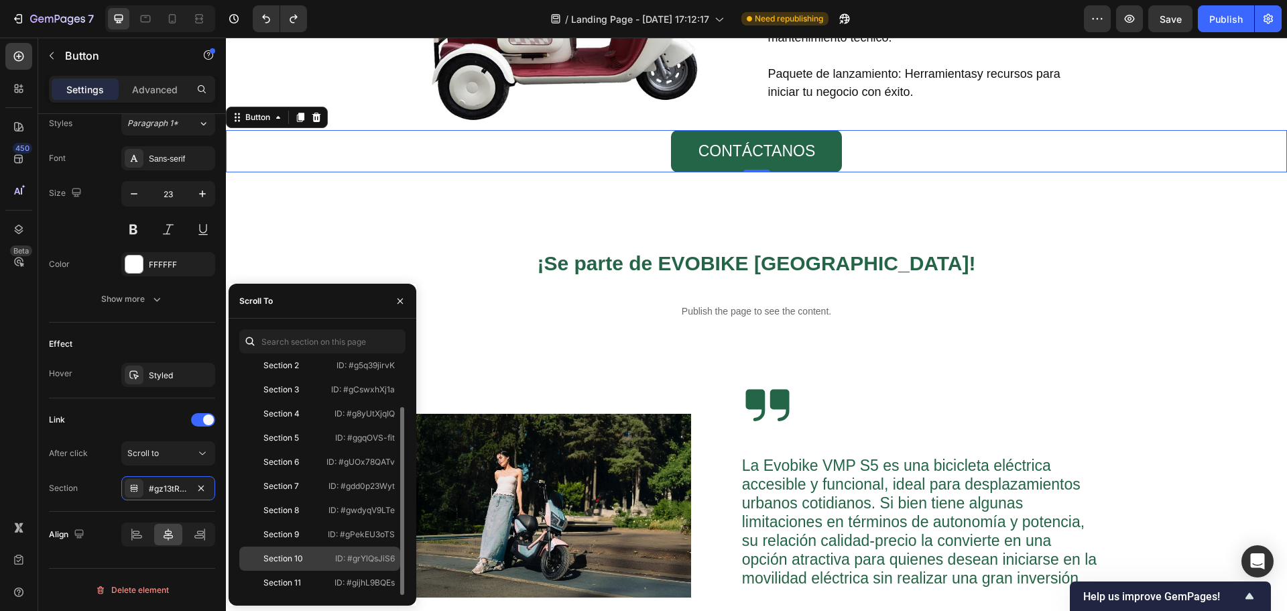
click at [368, 558] on p "ID: #grYlQsJiS6" at bounding box center [365, 558] width 60 height 12
click at [401, 299] on icon "button" at bounding box center [399, 300] width 5 height 5
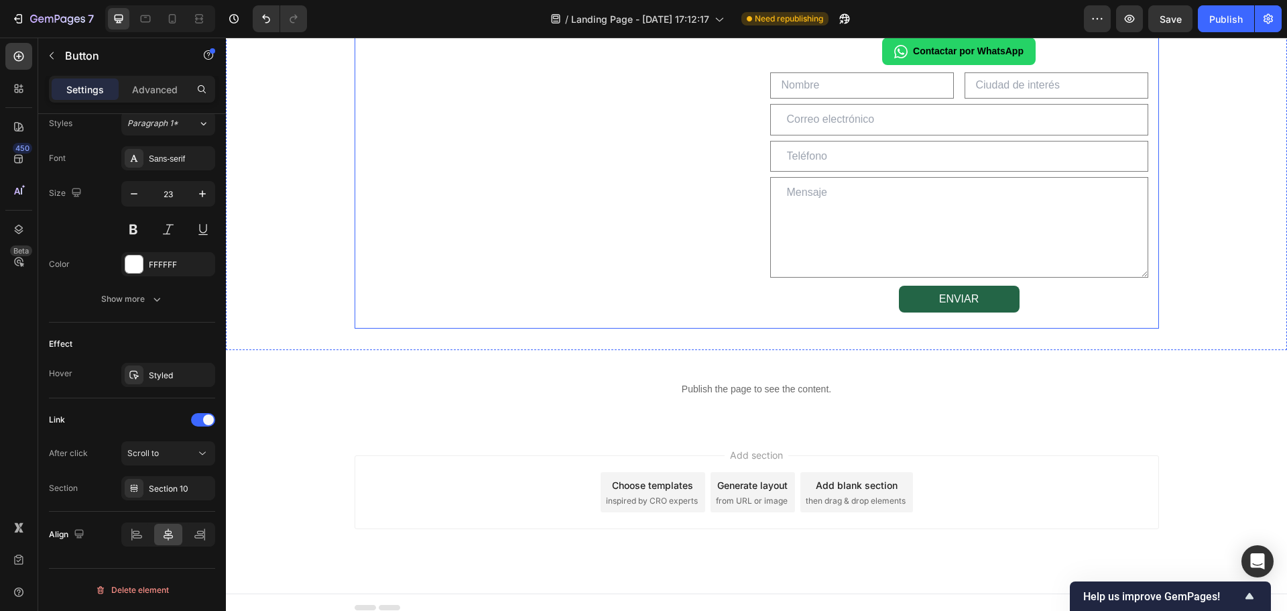
scroll to position [2213, 0]
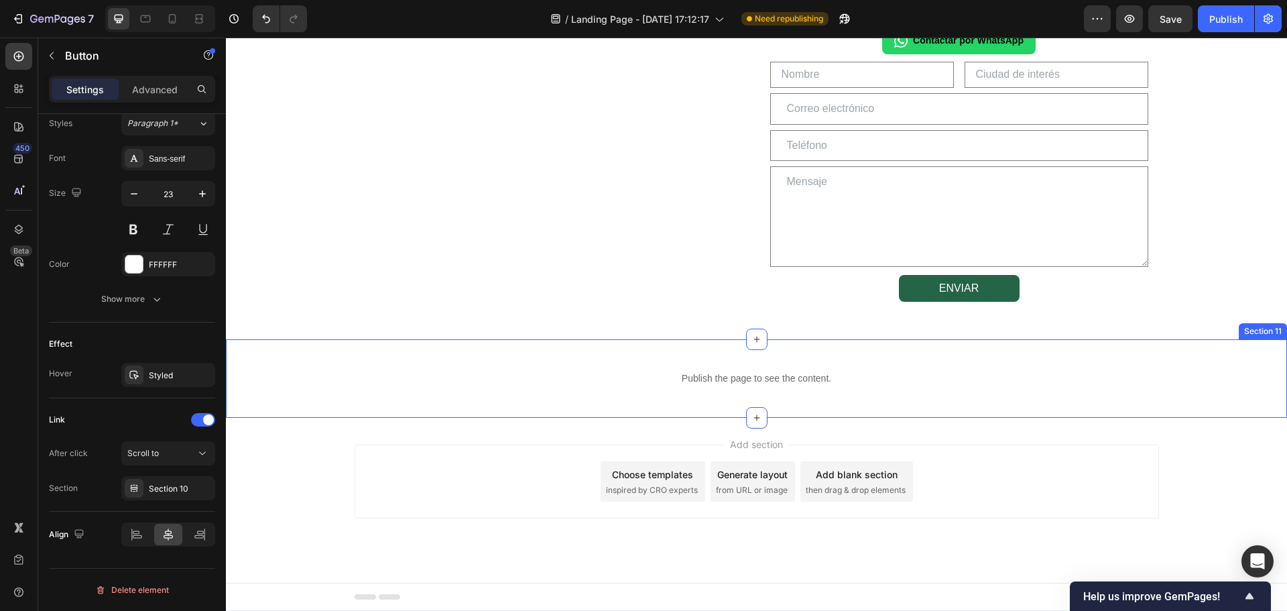
click at [679, 405] on div "Publish the page to see the content. Custom Code Section 11" at bounding box center [756, 378] width 1061 height 78
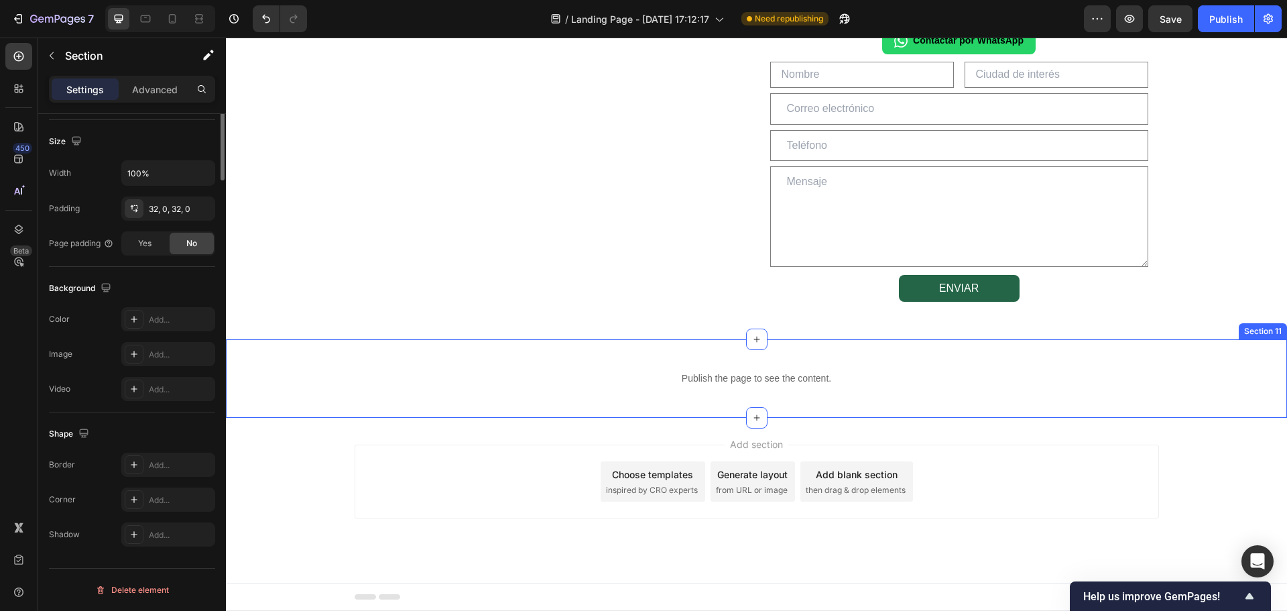
scroll to position [0, 0]
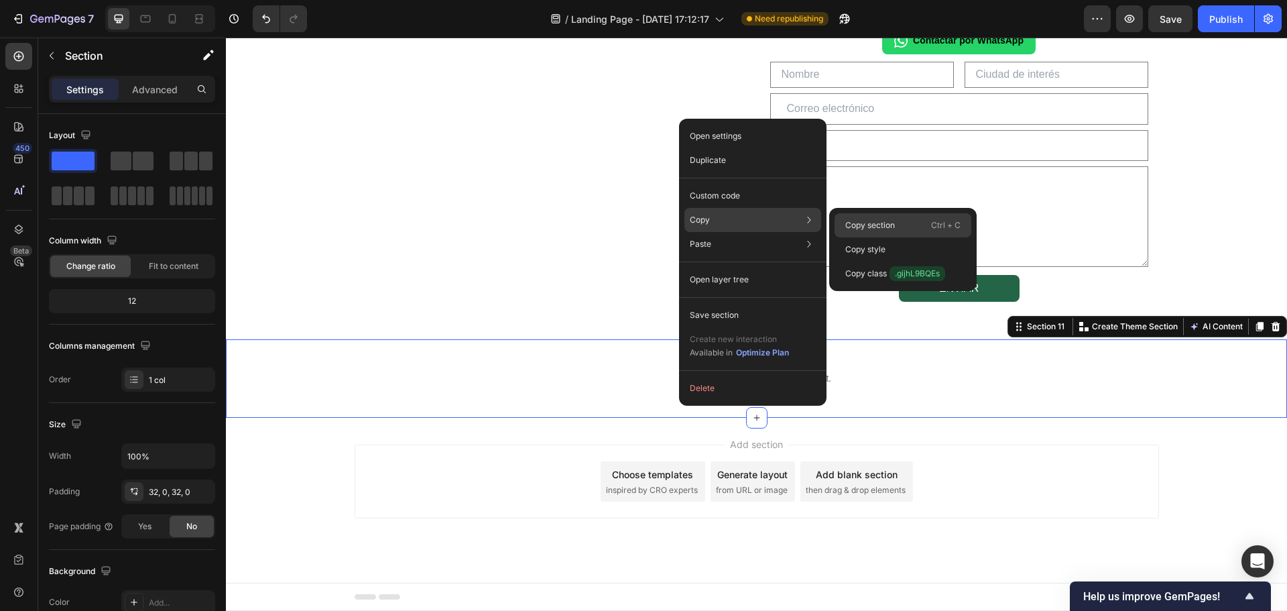
click at [881, 220] on p "Copy section" at bounding box center [870, 225] width 50 height 12
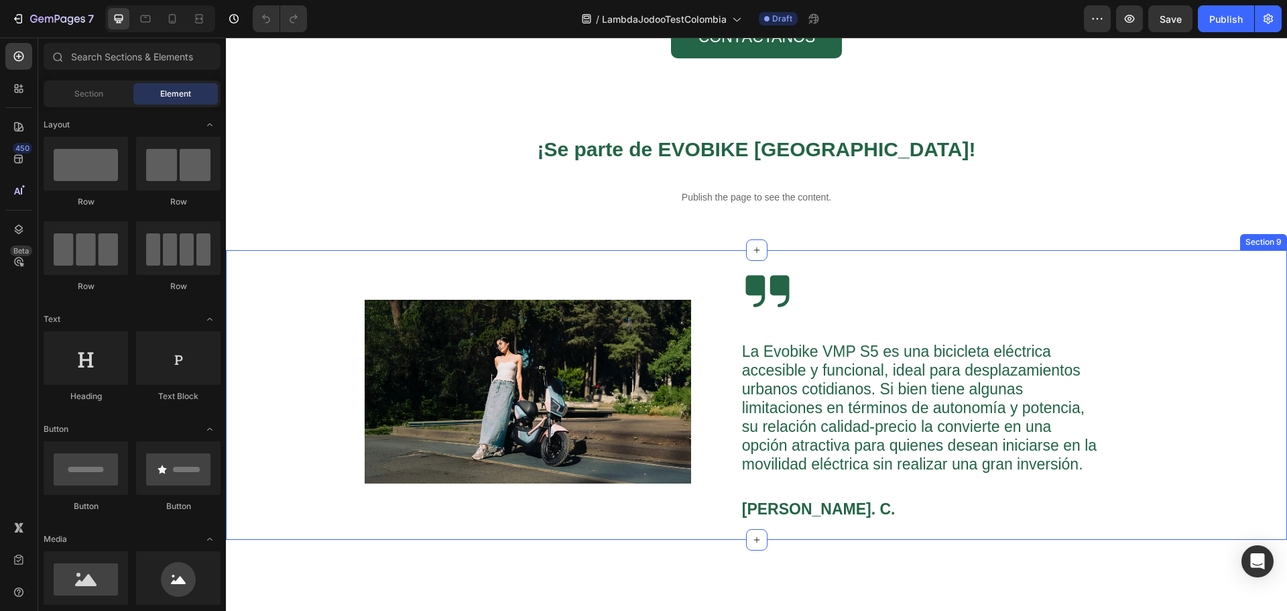
scroll to position [1474, 0]
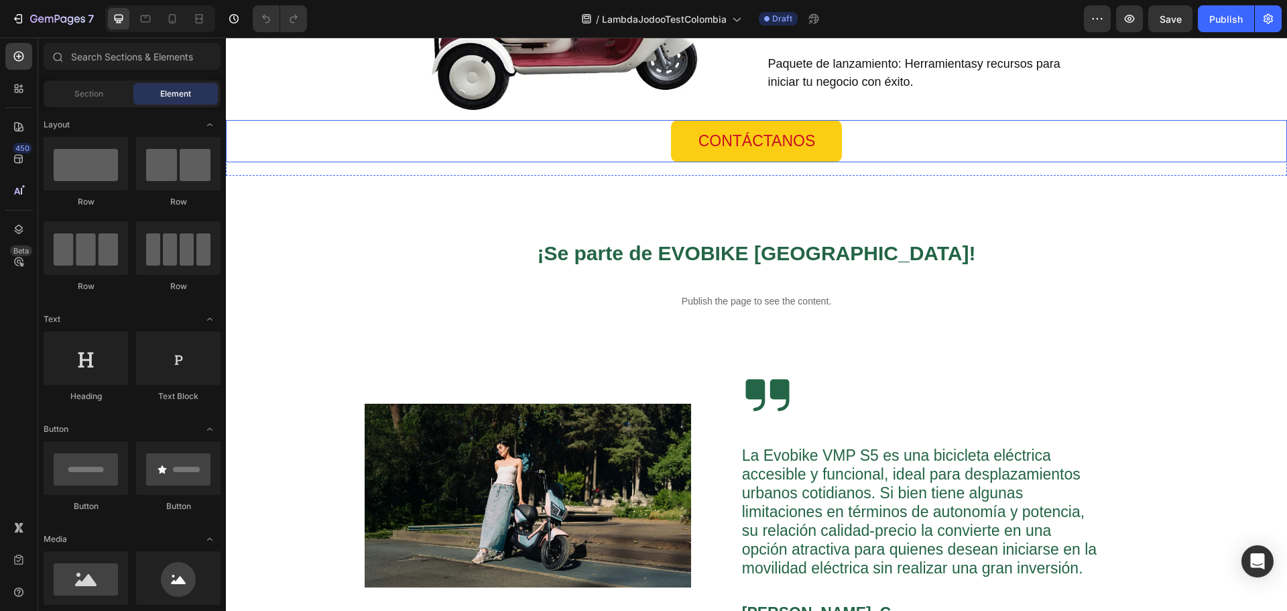
click at [682, 147] on link "CONTÁCTANOS" at bounding box center [757, 141] width 172 height 42
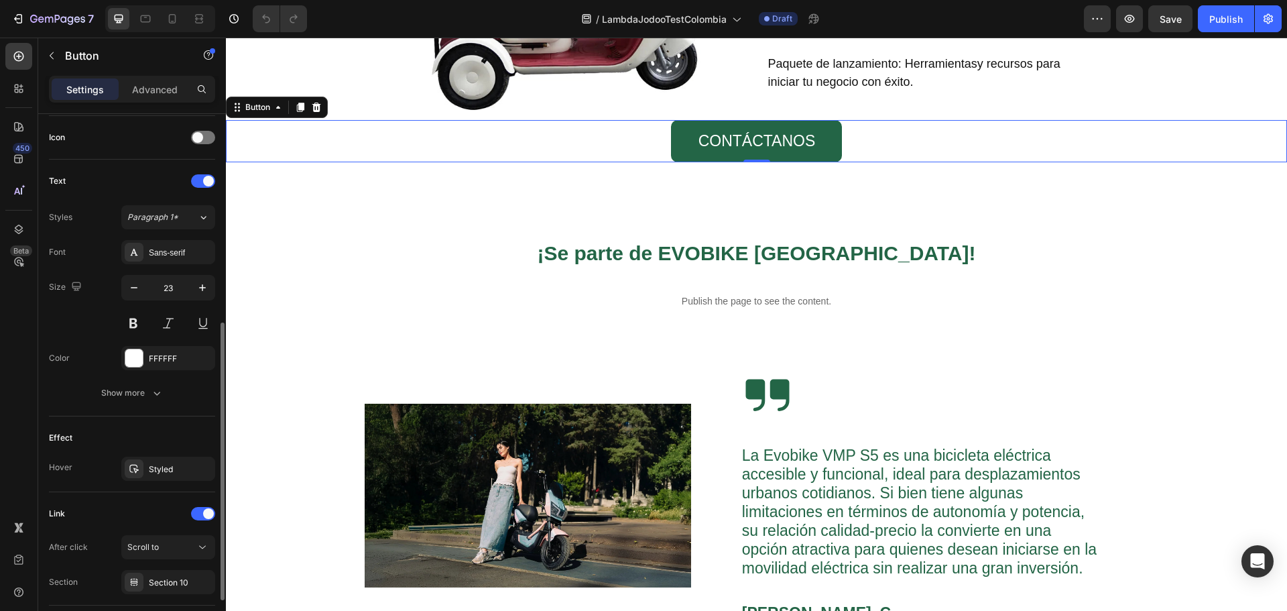
scroll to position [496, 0]
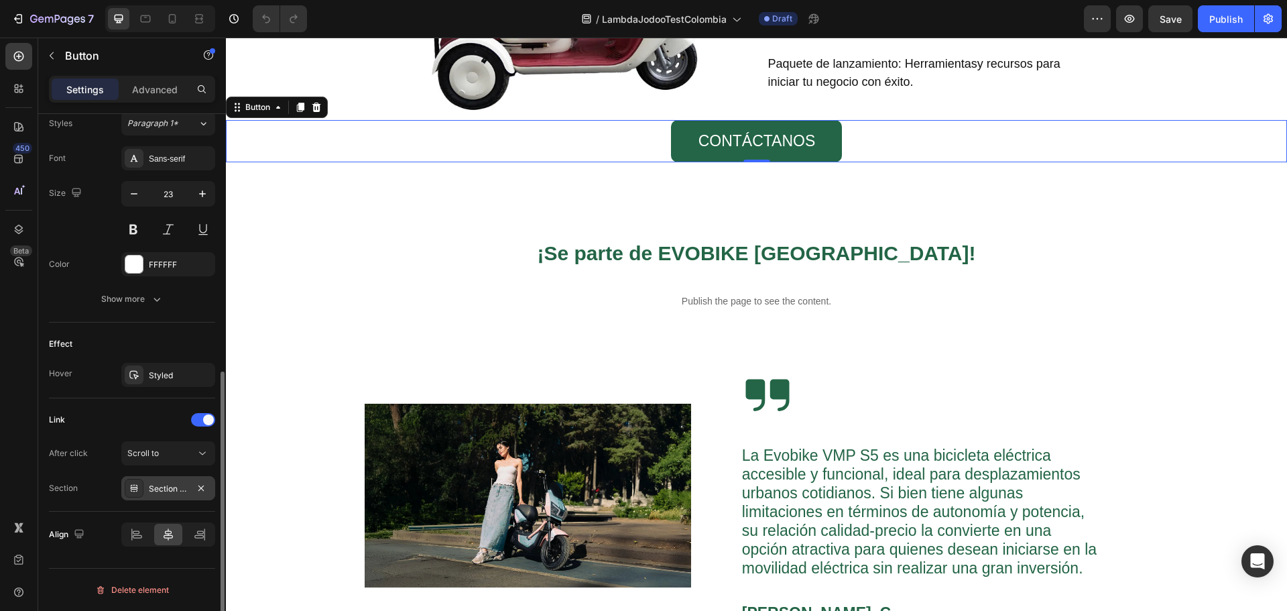
click at [186, 484] on div "Section 10" at bounding box center [168, 489] width 39 height 12
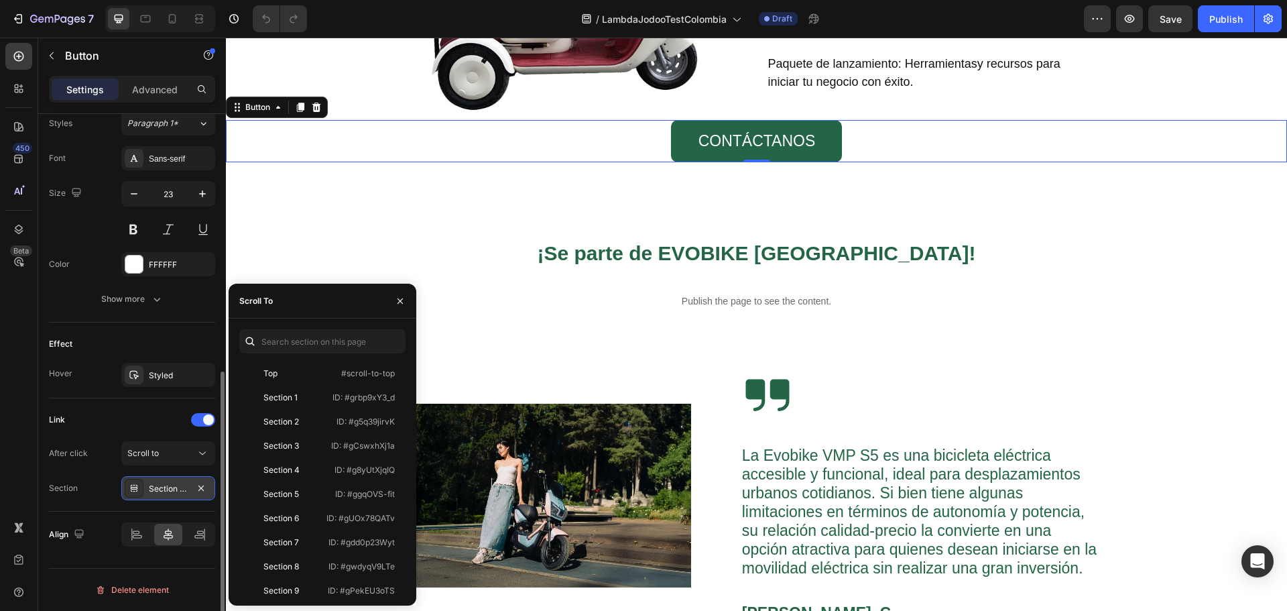
click at [186, 484] on div "Section 10" at bounding box center [168, 489] width 39 height 12
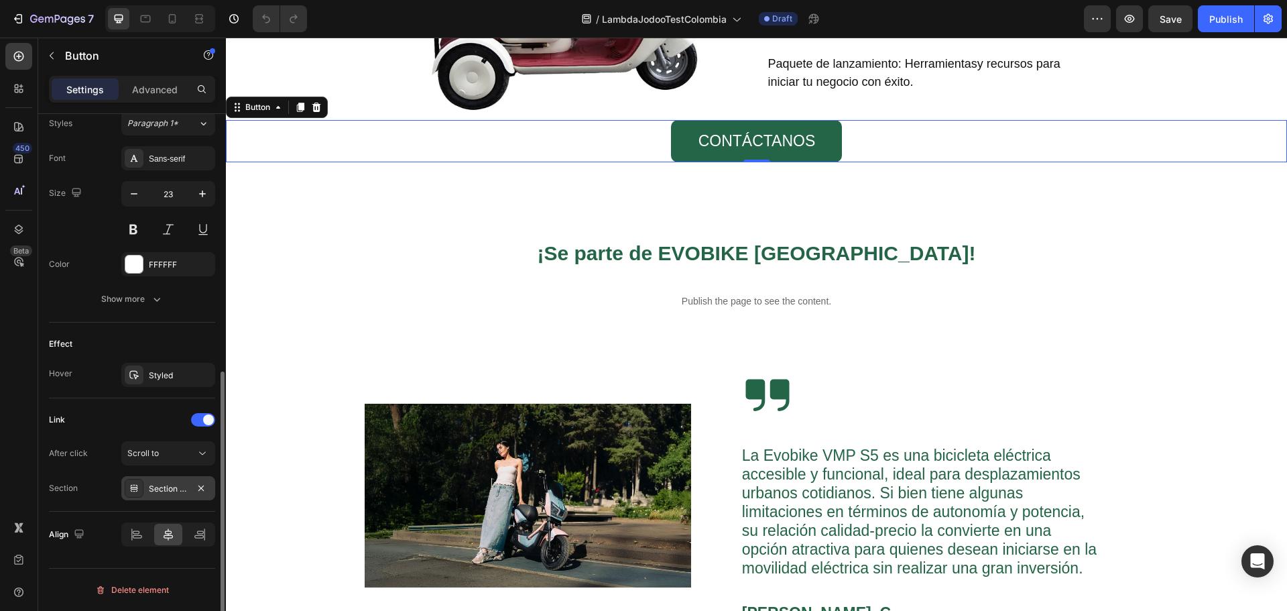
click at [173, 485] on div "Section 10" at bounding box center [168, 489] width 39 height 12
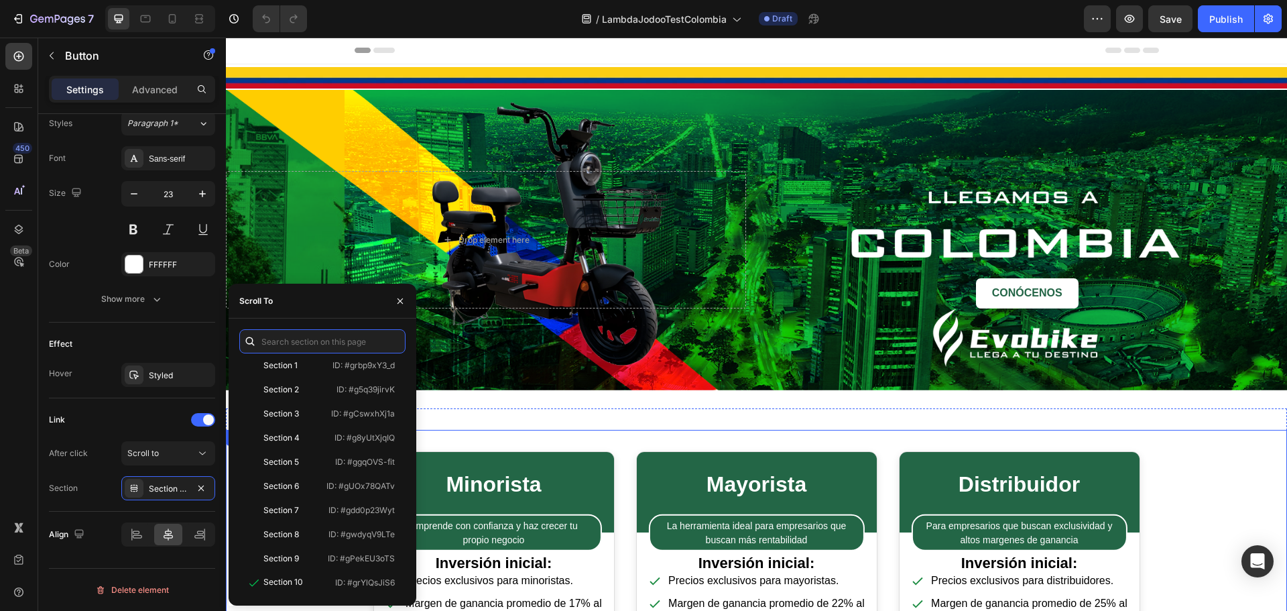
scroll to position [0, 0]
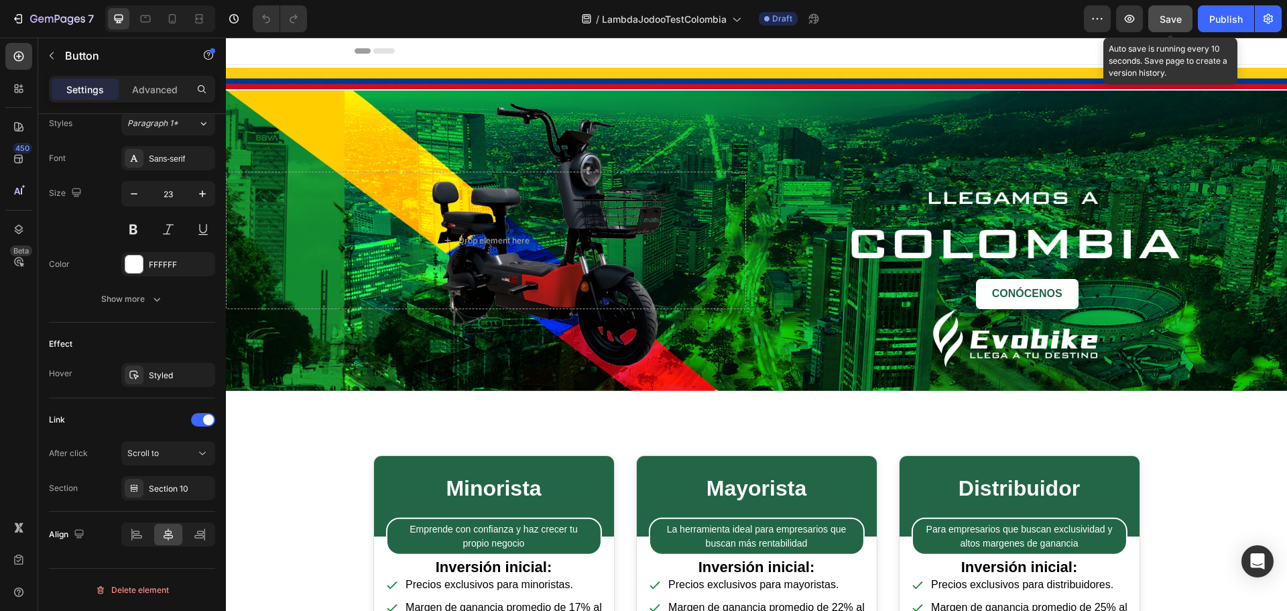
click at [1174, 25] on div "Save" at bounding box center [1170, 19] width 22 height 14
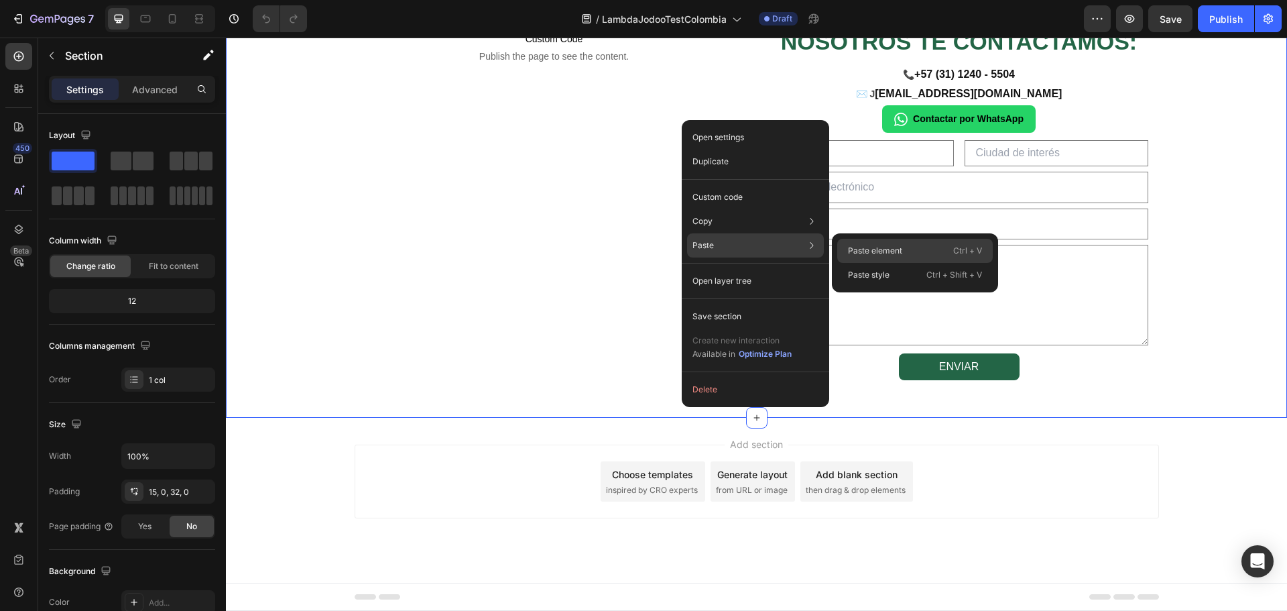
click at [873, 247] on p "Paste element" at bounding box center [875, 251] width 54 height 12
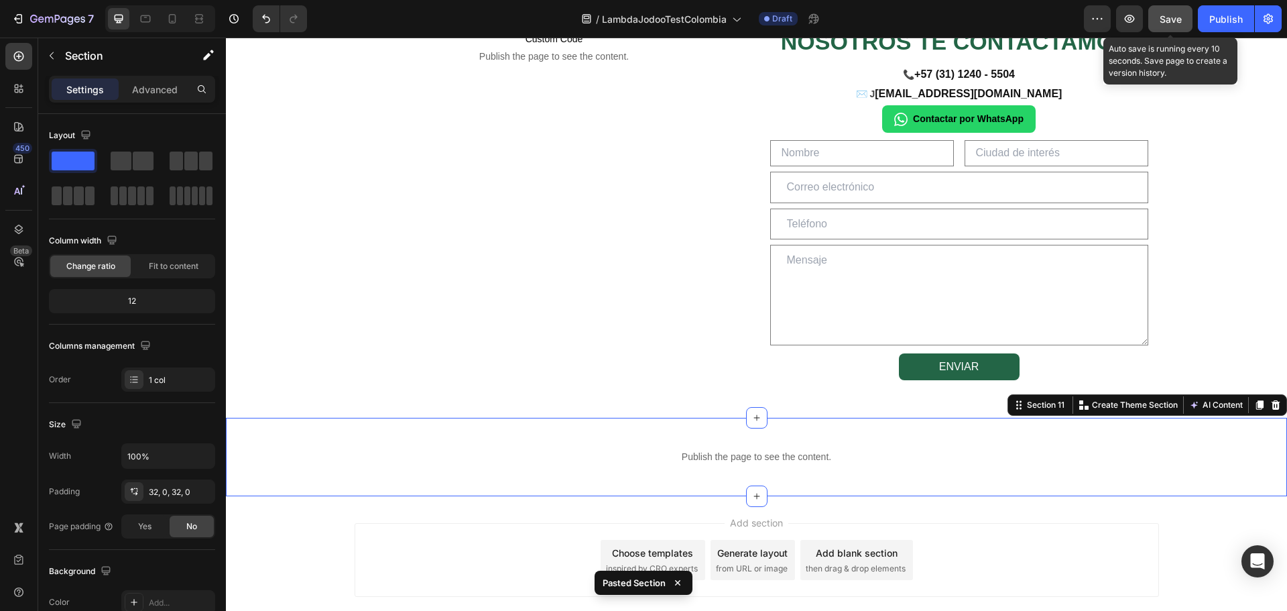
click at [1169, 23] on span "Save" at bounding box center [1170, 18] width 22 height 11
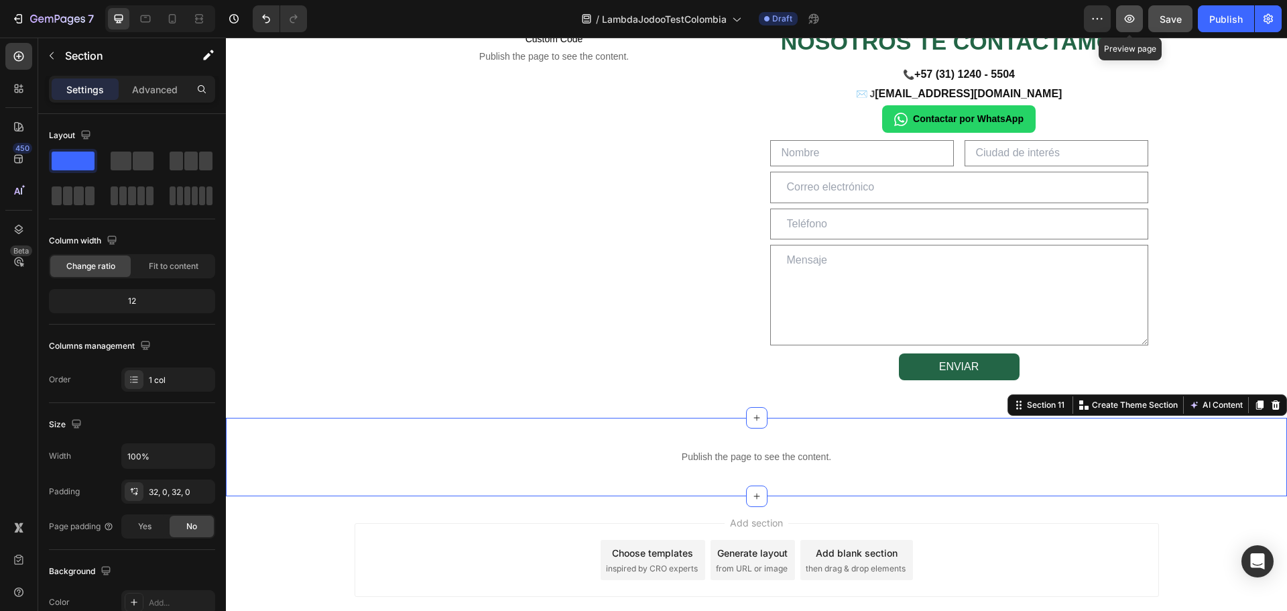
click at [1127, 15] on icon "button" at bounding box center [1129, 18] width 13 height 13
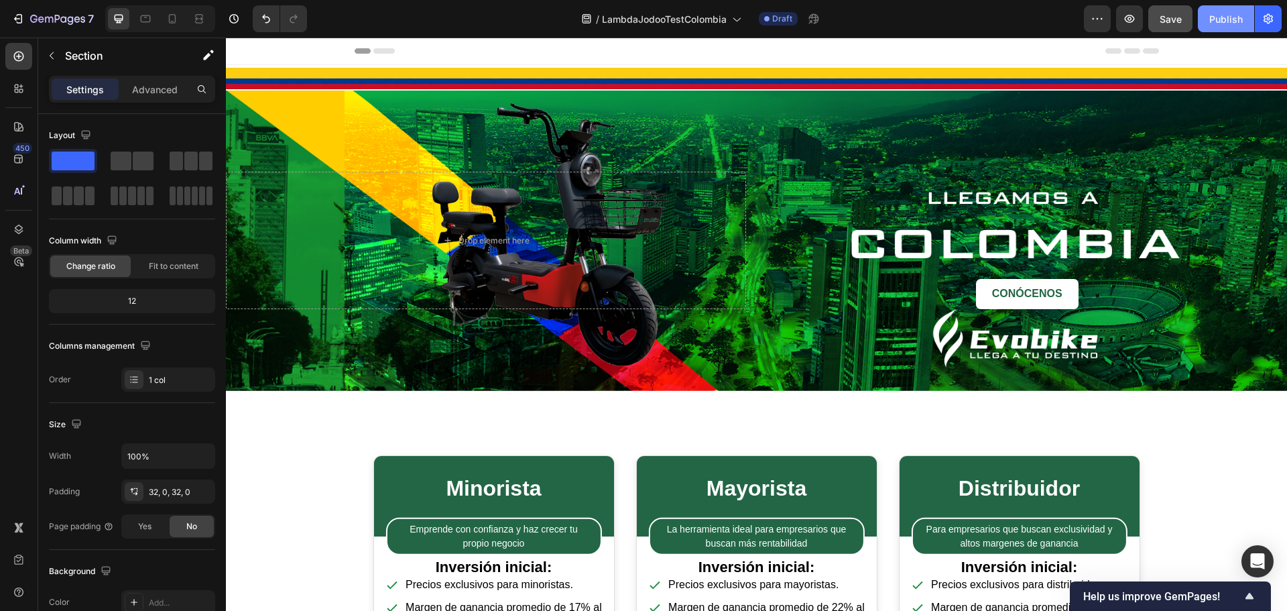
click at [1219, 21] on div "Publish" at bounding box center [1226, 19] width 34 height 14
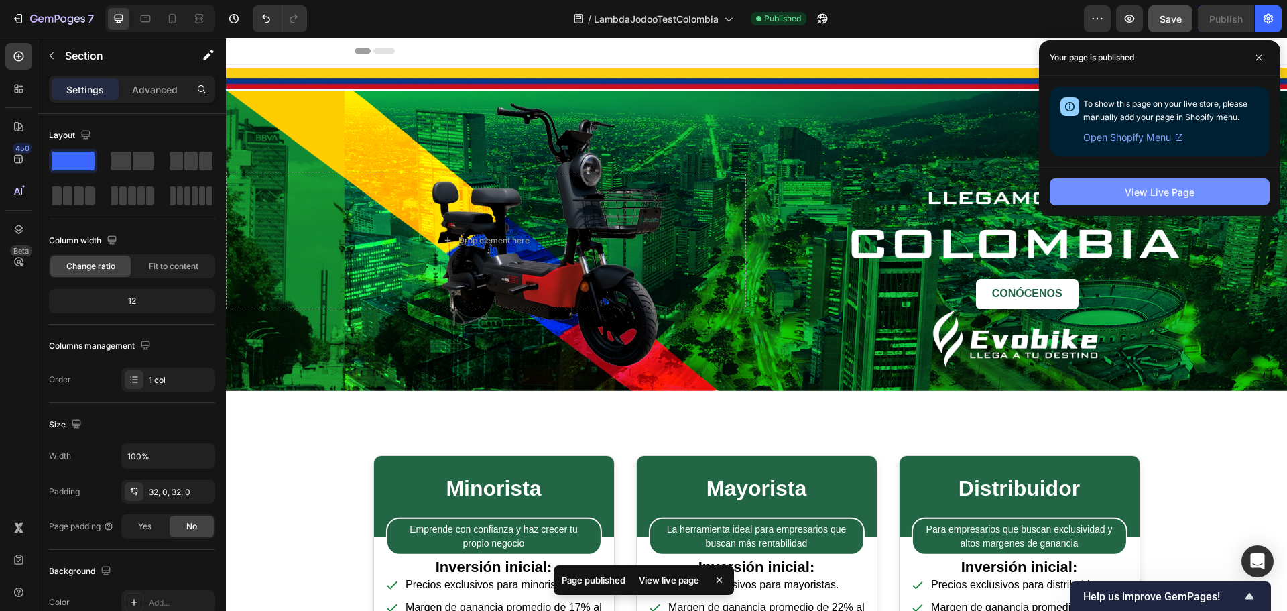
click at [1181, 190] on div "View Live Page" at bounding box center [1160, 192] width 70 height 14
